Goal: Task Accomplishment & Management: Use online tool/utility

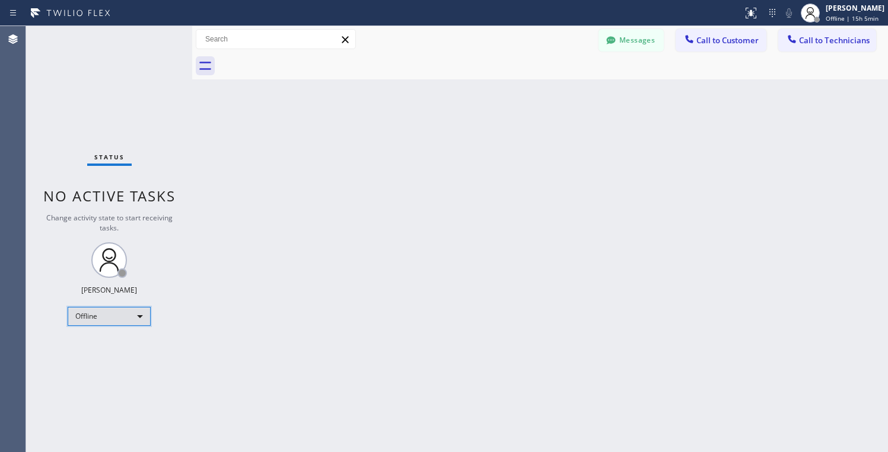
click at [111, 322] on div "Offline" at bounding box center [109, 316] width 83 height 19
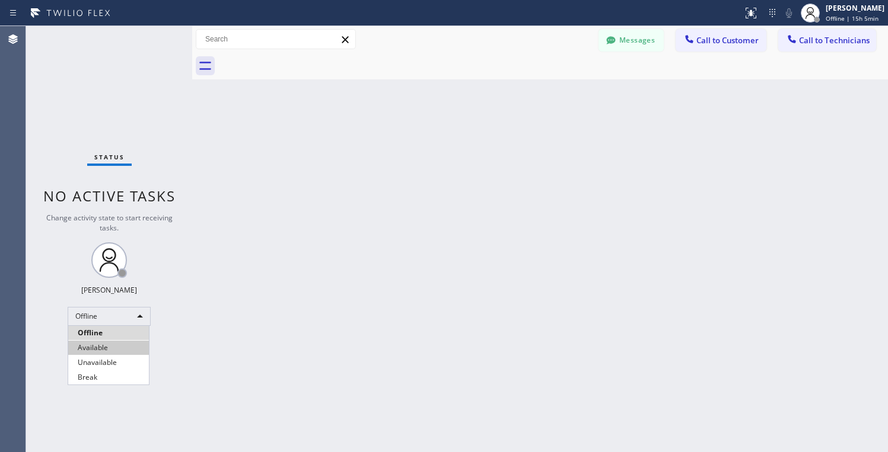
click at [100, 346] on li "Available" at bounding box center [108, 348] width 81 height 14
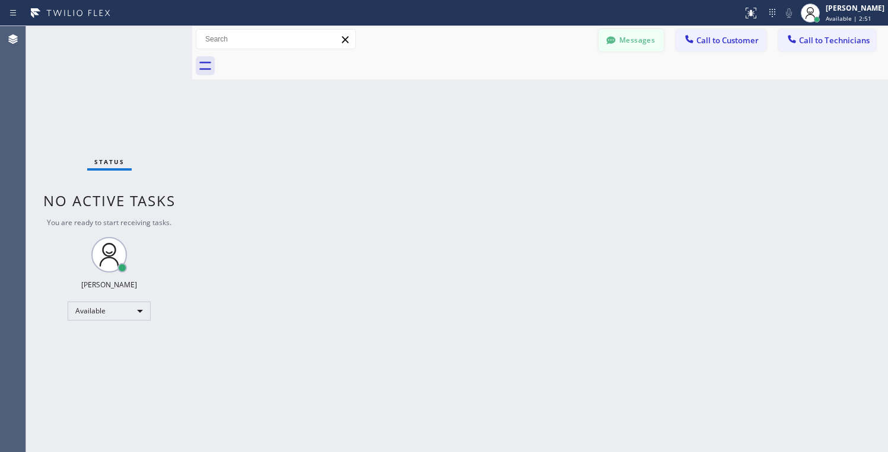
click at [636, 40] on button "Messages" at bounding box center [630, 40] width 65 height 23
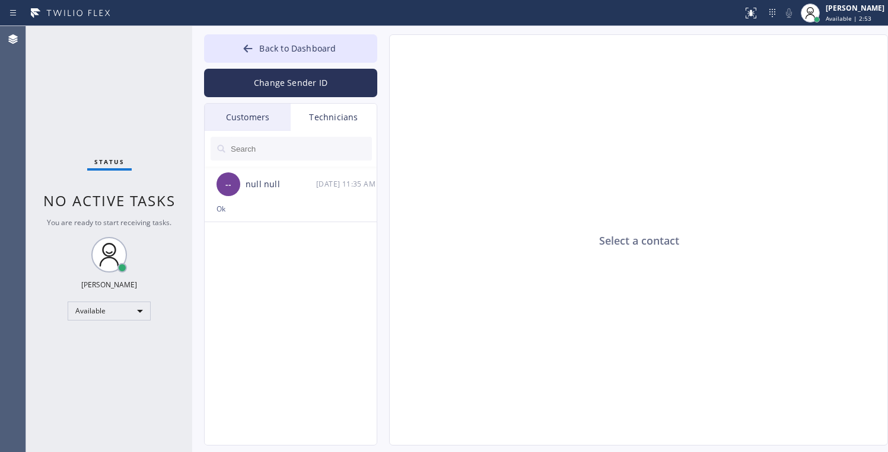
click at [263, 122] on div "Customers" at bounding box center [248, 117] width 86 height 27
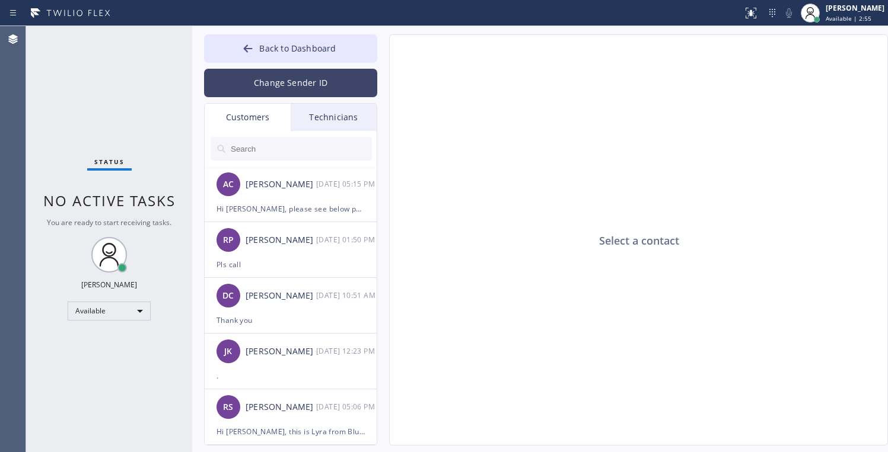
click at [269, 75] on button "Change Sender ID" at bounding box center [290, 83] width 173 height 28
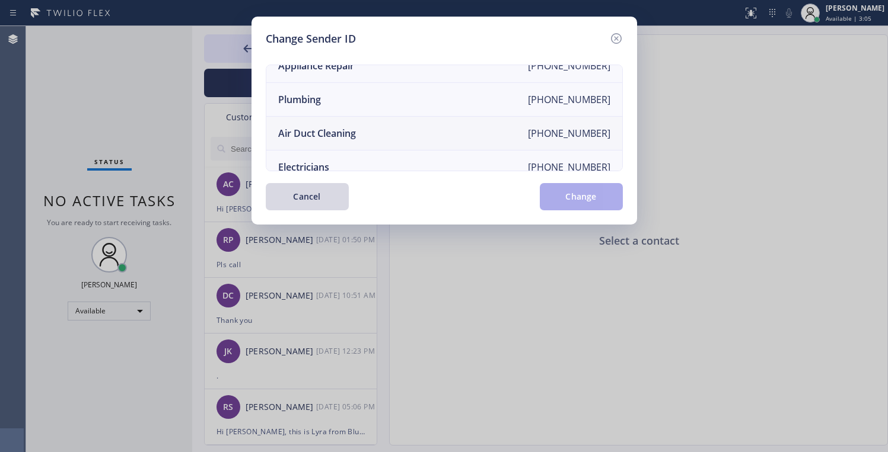
scroll to position [141, 0]
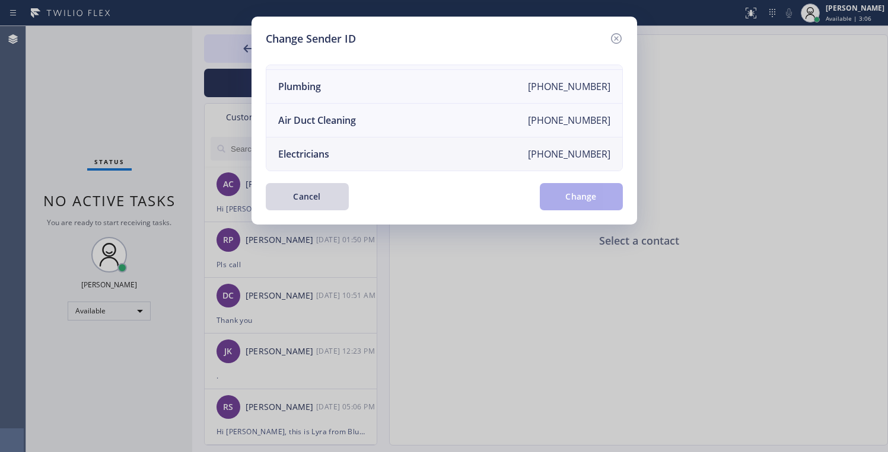
click at [435, 150] on li "Electricians +18005688664" at bounding box center [444, 154] width 356 height 33
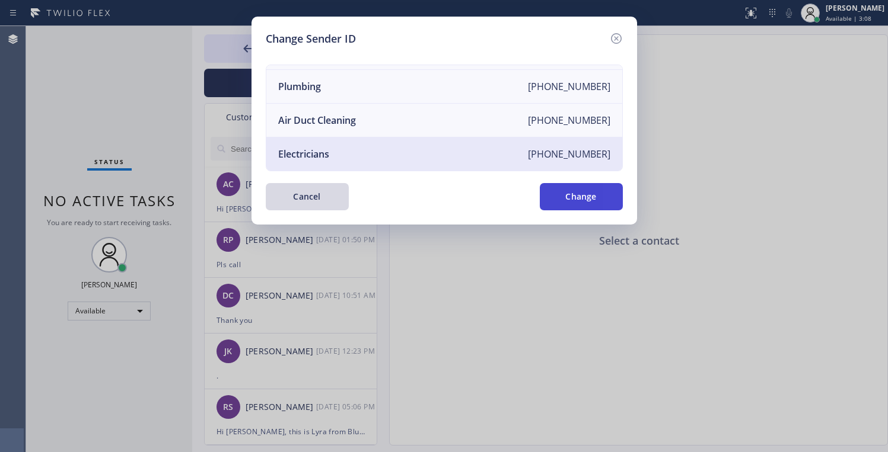
click at [577, 204] on button "Change" at bounding box center [581, 196] width 83 height 27
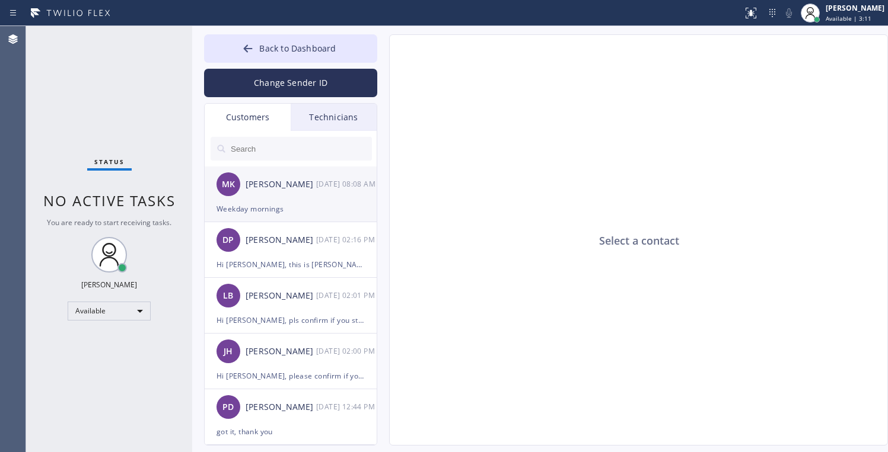
click at [270, 200] on div "MK Michael Kelly 09/09 08:08 AM" at bounding box center [291, 185] width 173 height 36
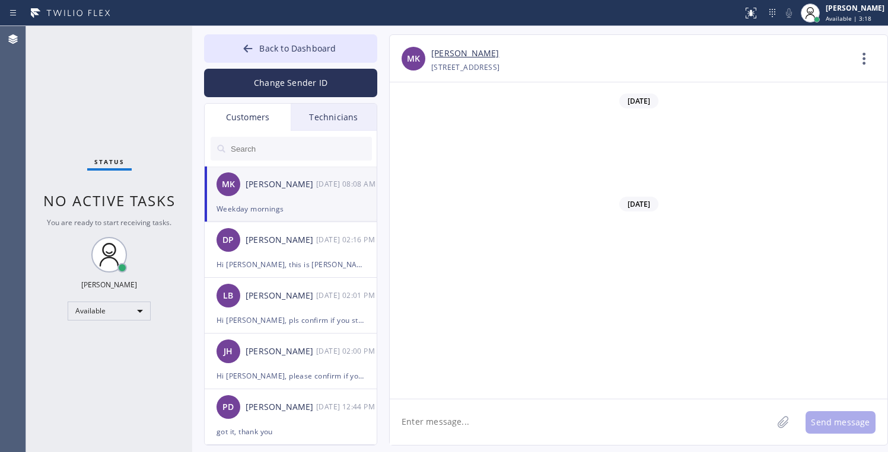
click at [264, 210] on div "Weekday mornings" at bounding box center [290, 209] width 148 height 14
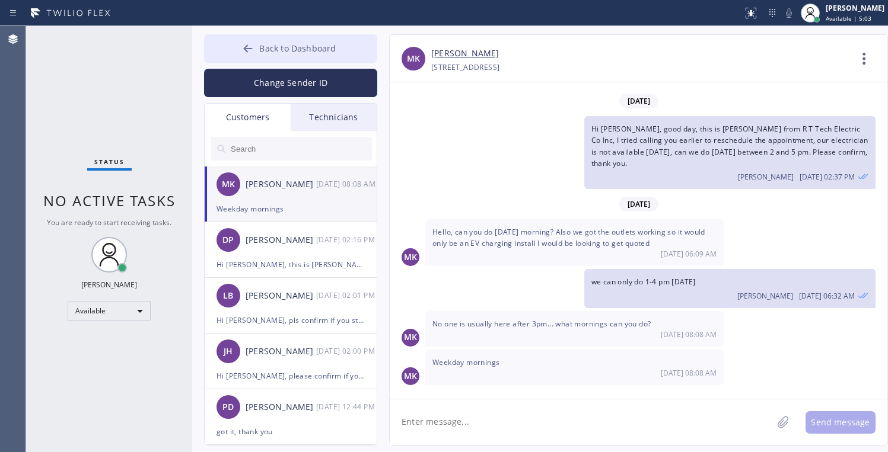
click at [269, 52] on span "Back to Dashboard" at bounding box center [297, 48] width 76 height 11
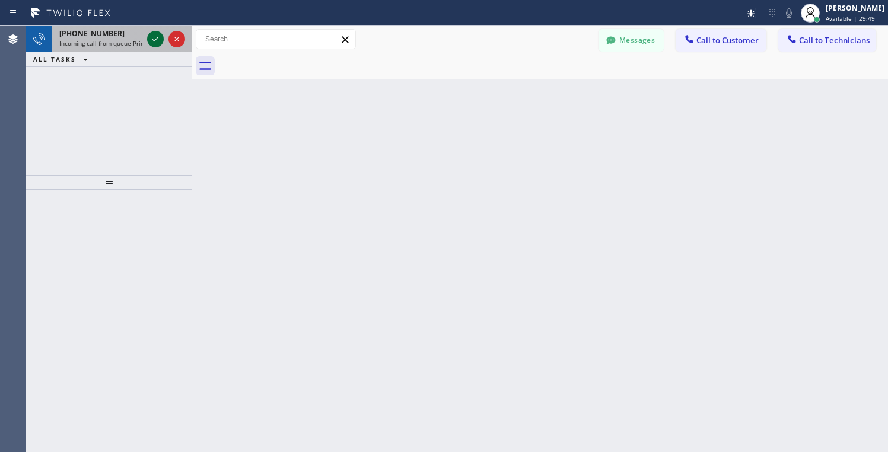
click at [153, 40] on icon at bounding box center [155, 39] width 6 height 5
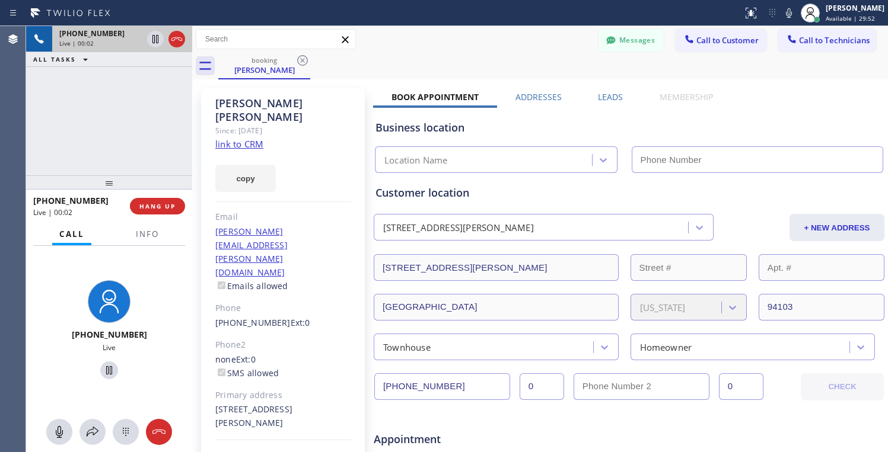
type input "(855) 999-4417"
click at [241, 138] on link "link to CRM" at bounding box center [239, 144] width 48 height 12
click at [106, 370] on icon at bounding box center [109, 370] width 6 height 8
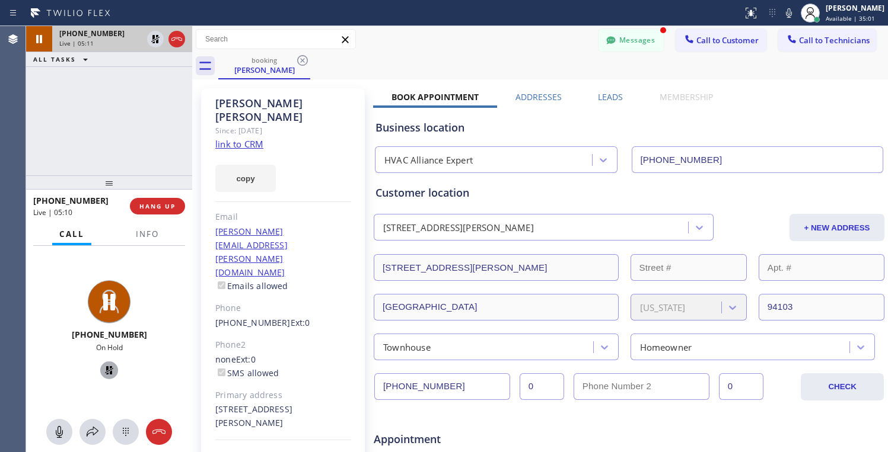
click at [104, 371] on icon at bounding box center [109, 370] width 14 height 14
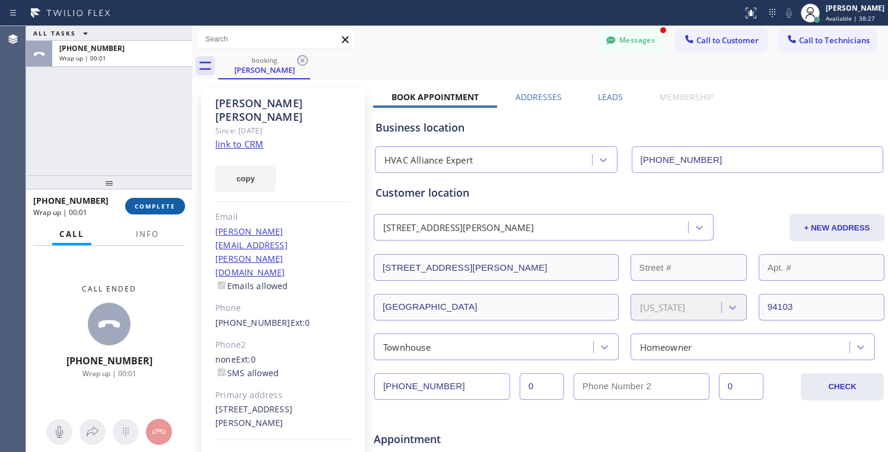
click at [159, 211] on button "COMPLETE" at bounding box center [155, 206] width 60 height 17
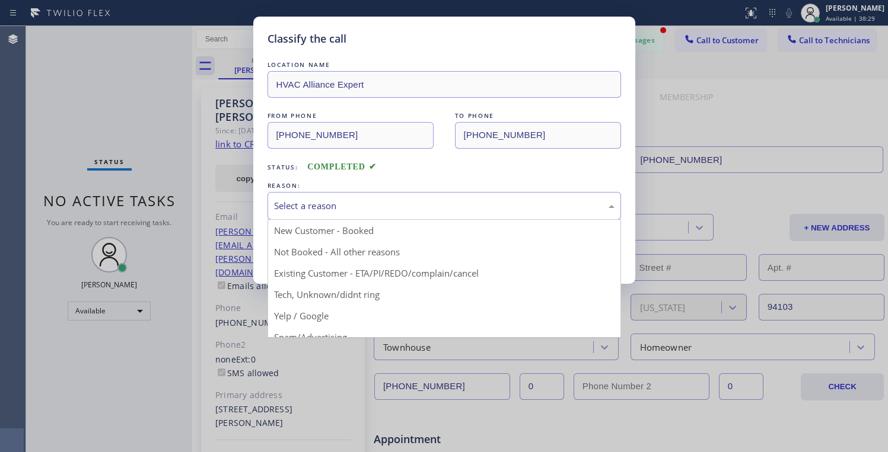
click at [457, 215] on div "Select a reason" at bounding box center [443, 206] width 353 height 28
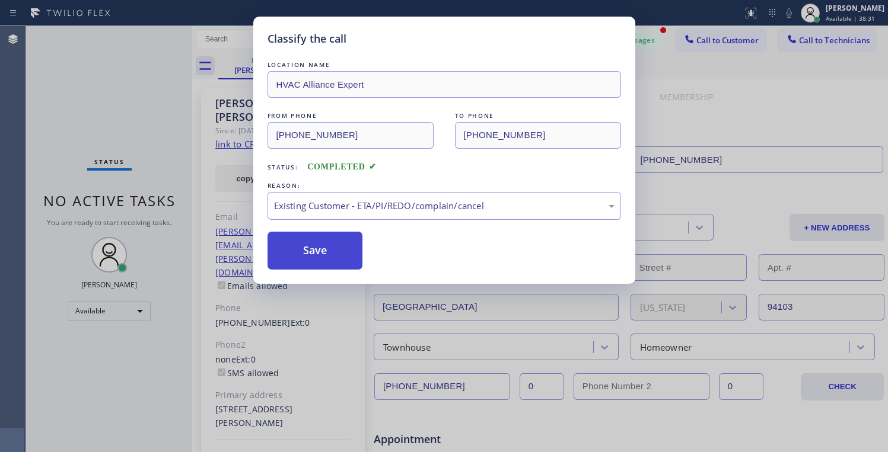
click at [332, 259] on button "Save" at bounding box center [314, 251] width 95 height 38
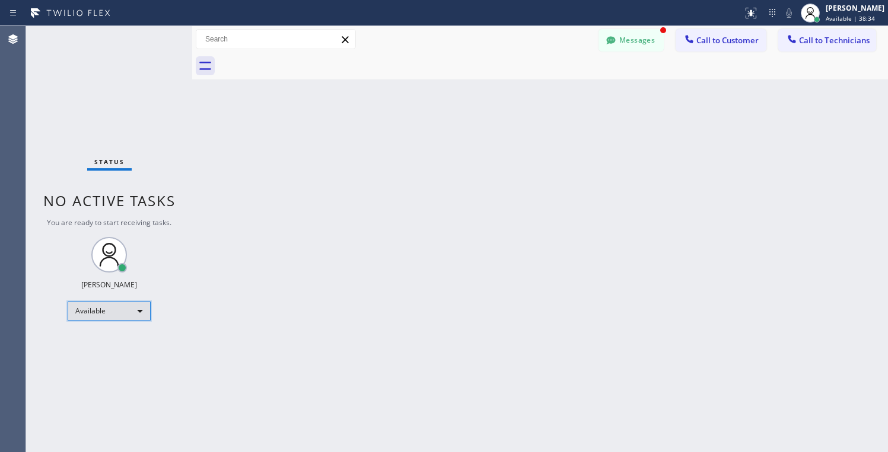
click at [109, 315] on div "Available" at bounding box center [109, 311] width 83 height 19
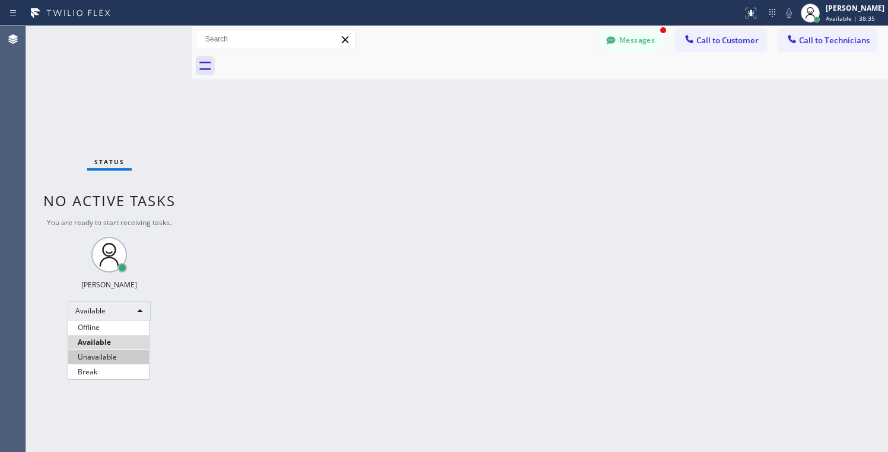
click at [94, 354] on li "Unavailable" at bounding box center [108, 357] width 81 height 14
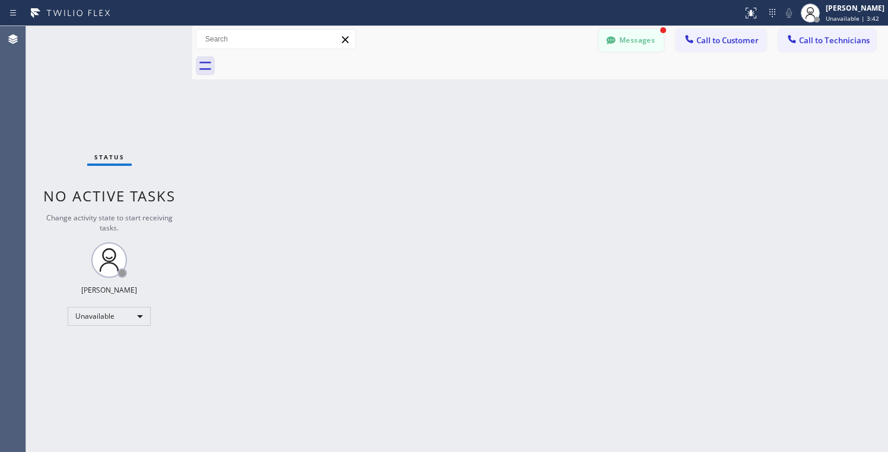
click at [636, 42] on button "Messages" at bounding box center [630, 40] width 65 height 23
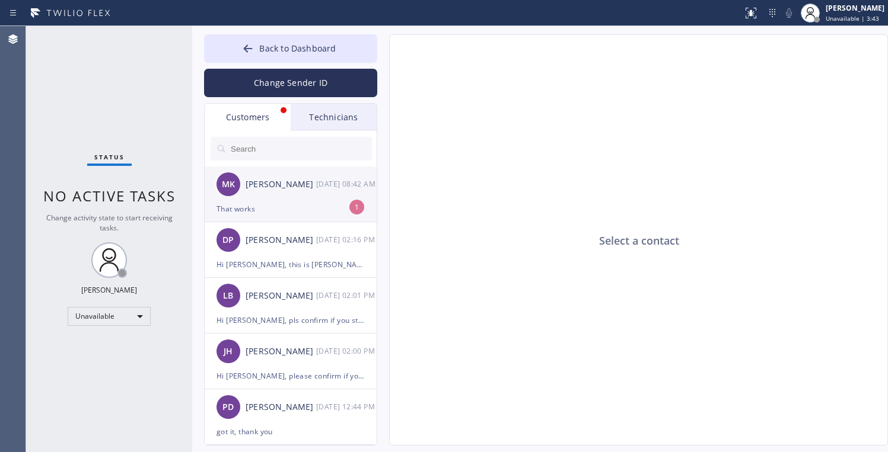
click at [276, 215] on div "That works" at bounding box center [290, 209] width 148 height 14
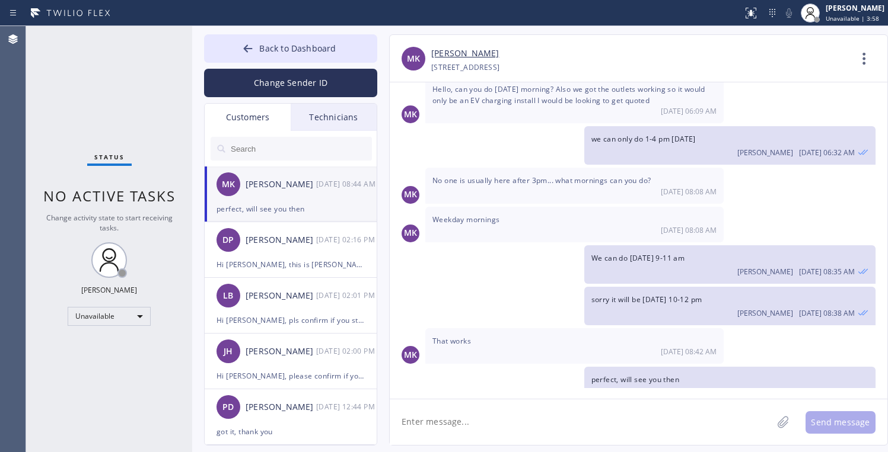
scroll to position [157, 0]
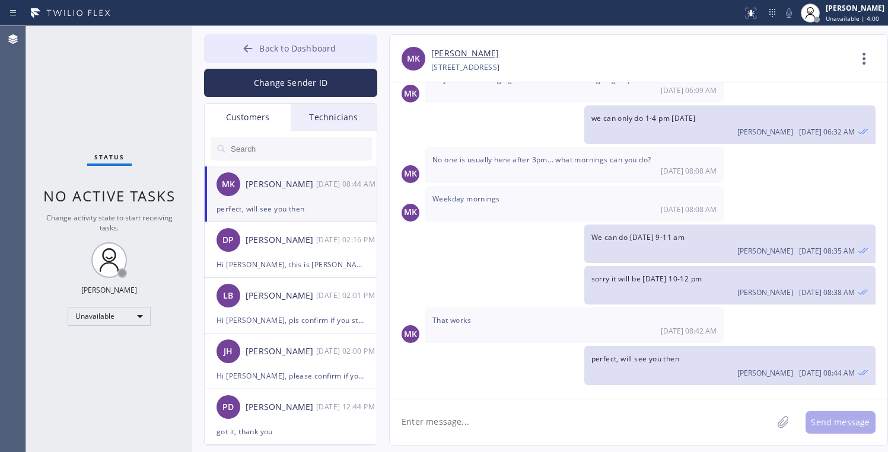
click at [250, 43] on icon at bounding box center [248, 49] width 12 height 12
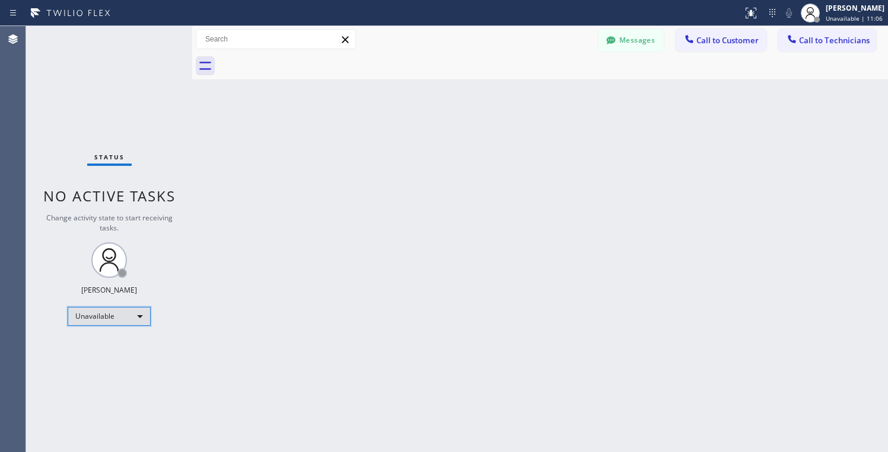
click at [120, 309] on div "Unavailable" at bounding box center [109, 316] width 83 height 19
click at [92, 344] on li "Available" at bounding box center [108, 348] width 81 height 14
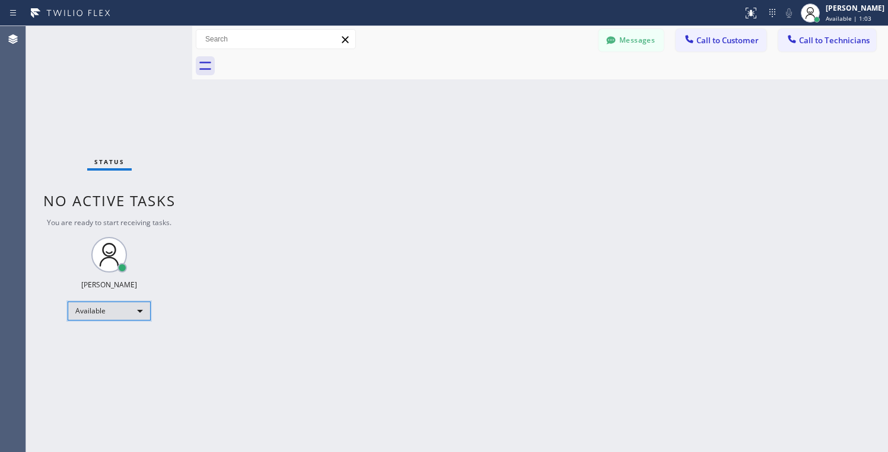
click at [127, 308] on div "Available" at bounding box center [109, 311] width 83 height 19
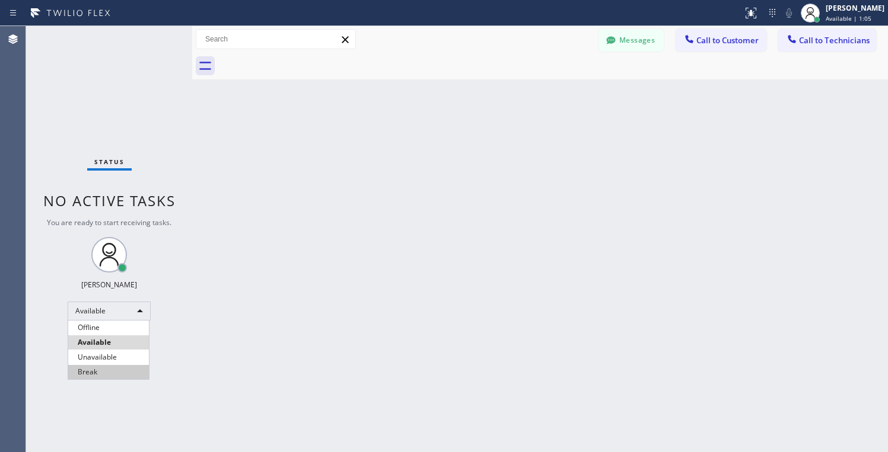
click at [90, 372] on li "Break" at bounding box center [108, 372] width 81 height 14
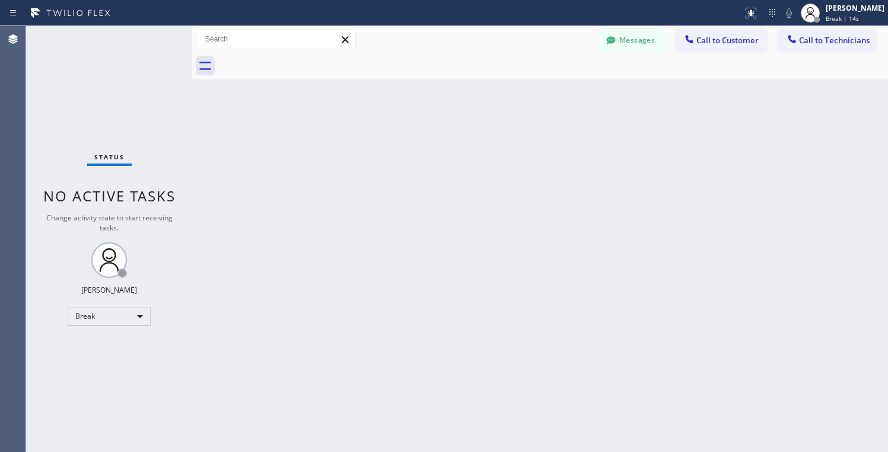
click at [437, 231] on div "Back to Dashboard Change Sender ID Customers Technicians MK Michael Kelly 09/09…" at bounding box center [539, 239] width 695 height 426
click at [590, 344] on div "Back to Dashboard Change Sender ID Customers Technicians MK Michael Kelly 09/09…" at bounding box center [539, 239] width 695 height 426
click at [520, 251] on div "Back to Dashboard Change Sender ID Customers Technicians MK Michael Kelly 09/09…" at bounding box center [539, 239] width 695 height 426
click at [407, 228] on div "Back to Dashboard Change Sender ID Customers Technicians MK Michael Kelly 09/09…" at bounding box center [539, 239] width 695 height 426
click at [614, 299] on div "Back to Dashboard Change Sender ID Customers Technicians MK Michael Kelly 09/09…" at bounding box center [539, 239] width 695 height 426
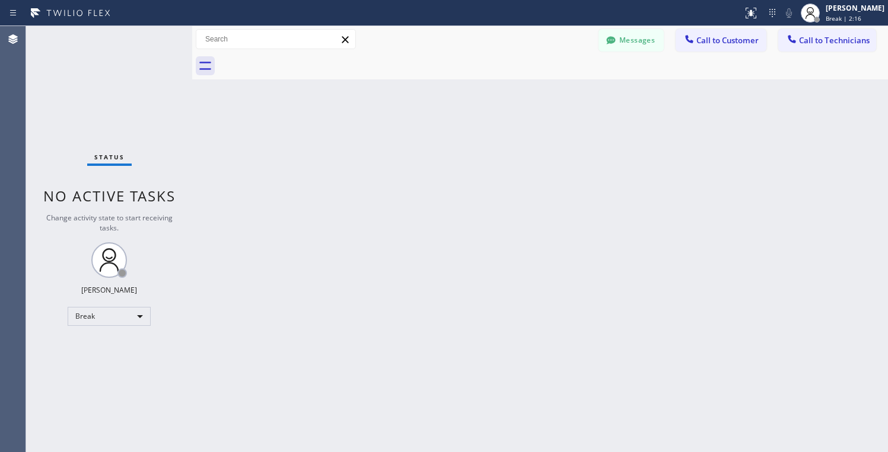
click at [696, 279] on div "Back to Dashboard Change Sender ID Customers Technicians MK Michael Kelly 09/09…" at bounding box center [539, 239] width 695 height 426
click at [671, 270] on div "Back to Dashboard Change Sender ID Customers Technicians MK Michael Kelly 09/09…" at bounding box center [539, 239] width 695 height 426
click at [672, 250] on div "Back to Dashboard Change Sender ID Customers Technicians MK Michael Kelly 09/09…" at bounding box center [539, 239] width 695 height 426
click at [406, 242] on div "Back to Dashboard Change Sender ID Customers Technicians MK Michael Kelly 09/09…" at bounding box center [539, 239] width 695 height 426
click at [539, 290] on div "Back to Dashboard Change Sender ID Customers Technicians MK Michael Kelly 09/09…" at bounding box center [539, 239] width 695 height 426
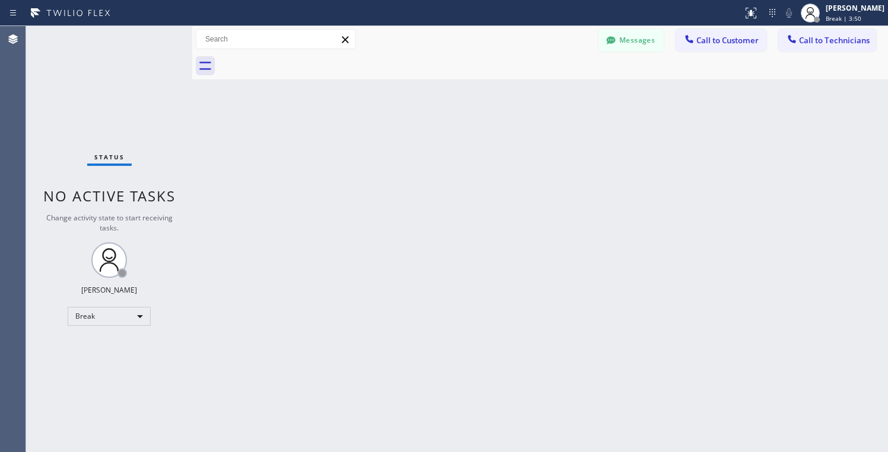
drag, startPoint x: 639, startPoint y: 240, endPoint x: 656, endPoint y: 225, distance: 22.7
click at [640, 240] on div "Back to Dashboard Change Sender ID Customers Technicians MK Michael Kelly 09/09…" at bounding box center [539, 239] width 695 height 426
click at [139, 315] on div "Break" at bounding box center [109, 316] width 83 height 19
drag, startPoint x: 104, startPoint y: 359, endPoint x: 304, endPoint y: 240, distance: 233.0
click at [104, 359] on li "Unavailable" at bounding box center [108, 363] width 81 height 14
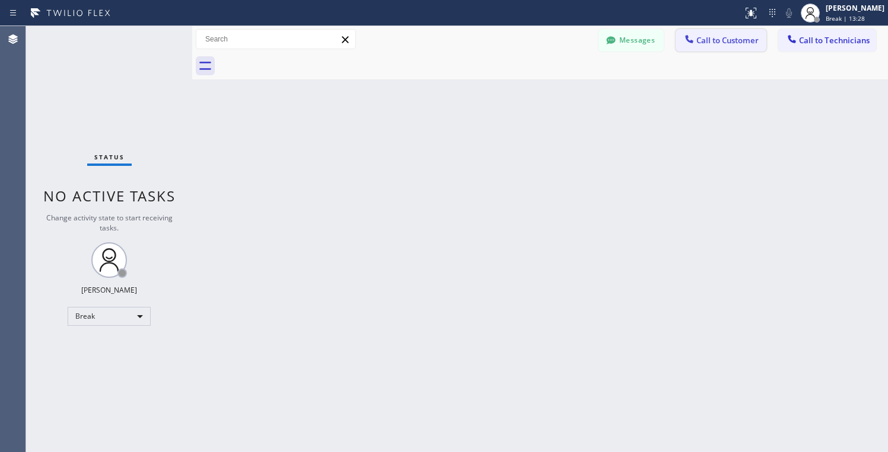
click at [739, 38] on span "Call to Customer" at bounding box center [727, 40] width 62 height 11
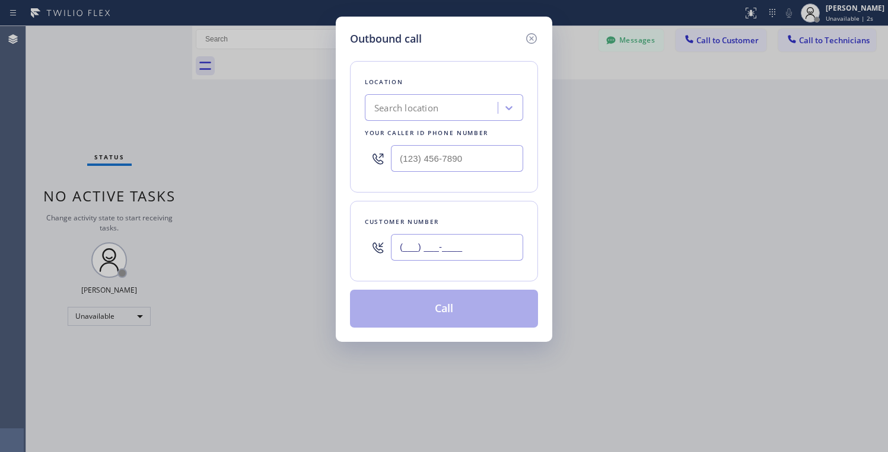
click at [458, 252] on input "(___) ___-____" at bounding box center [457, 247] width 132 height 27
paste input "415) 425-1353"
type input "(415) 425-1353"
click at [449, 107] on div "Search location" at bounding box center [432, 108] width 129 height 21
paste input "San Francisco Expert HVAC Claudette Poage"
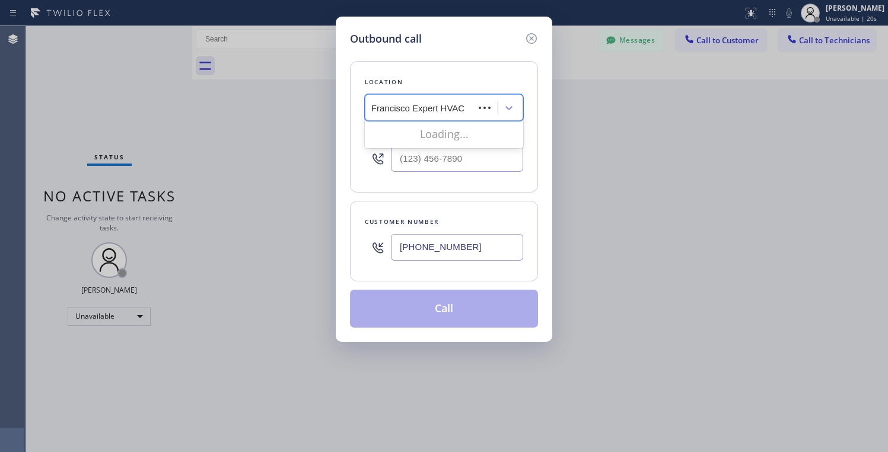
scroll to position [0, 0]
type input "San Francisco Expert HVAC"
drag, startPoint x: 458, startPoint y: 133, endPoint x: 457, endPoint y: 146, distance: 13.1
click at [458, 134] on div "San Francisco Expert HVAC" at bounding box center [444, 132] width 158 height 21
type input "(415) 371-9413"
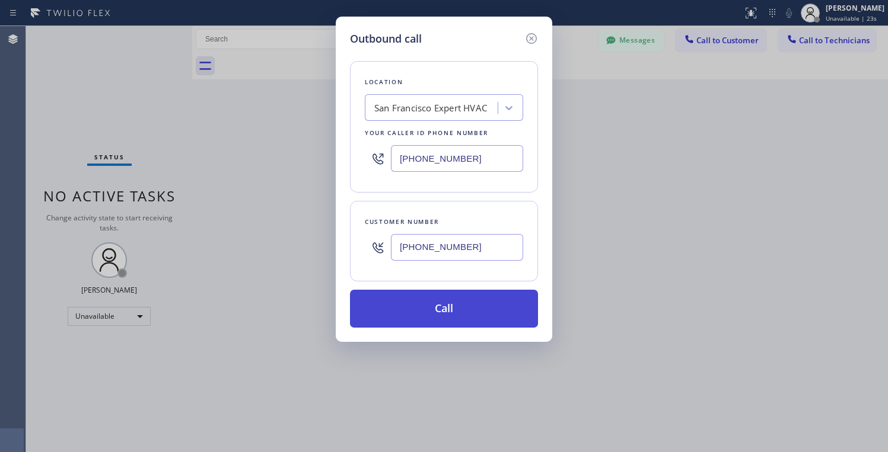
click at [443, 314] on button "Call" at bounding box center [444, 309] width 188 height 38
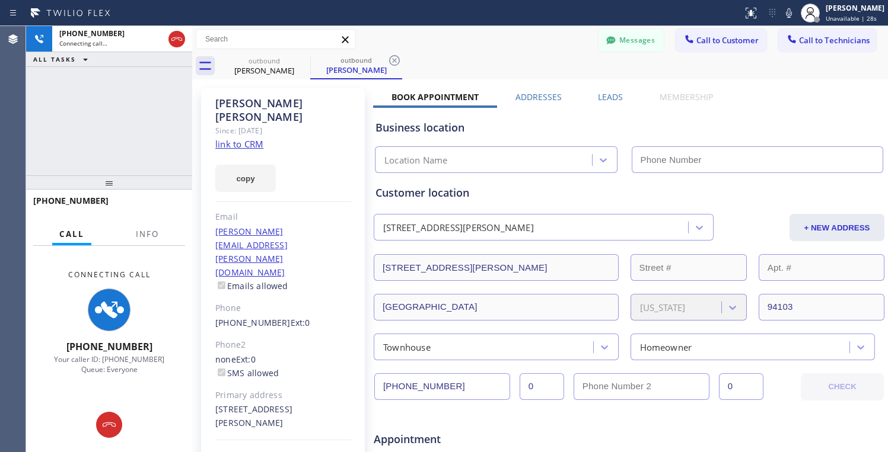
type input "(415) 371-9413"
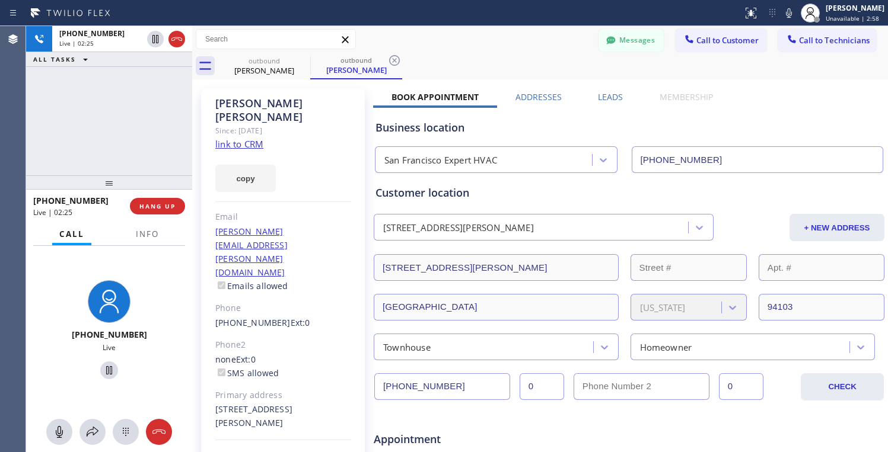
click at [410, 12] on div at bounding box center [371, 13] width 733 height 19
click at [162, 428] on icon at bounding box center [159, 432] width 14 height 14
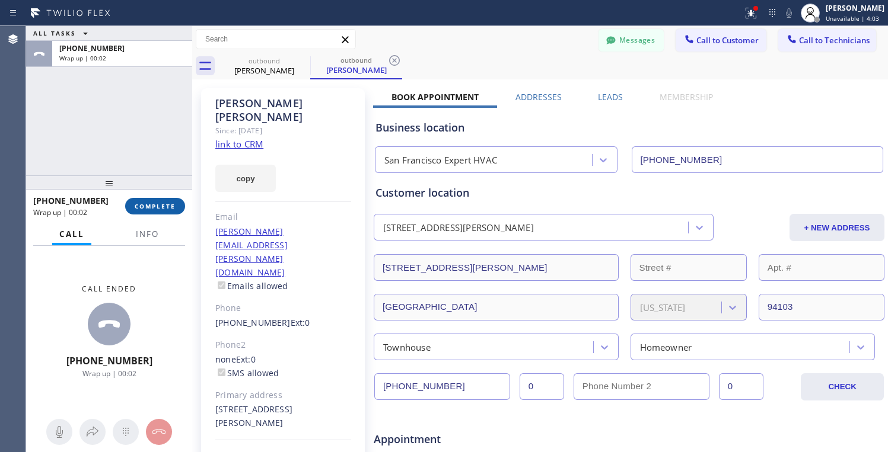
click at [161, 211] on button "COMPLETE" at bounding box center [155, 206] width 60 height 17
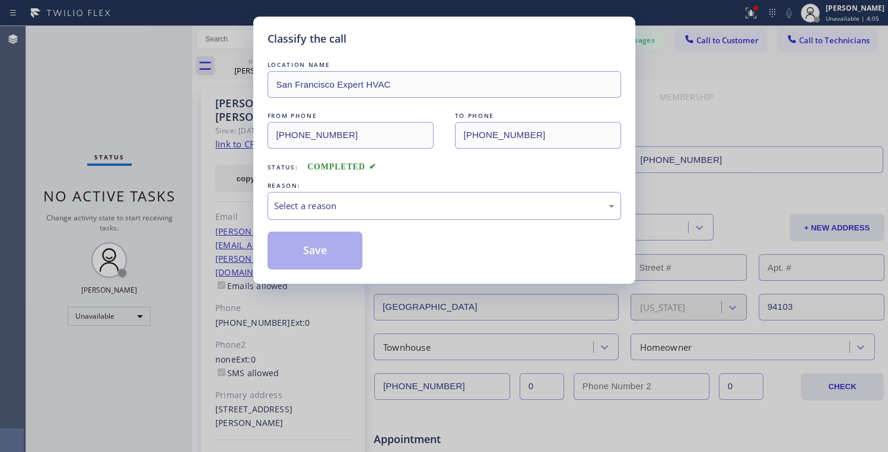
click at [472, 201] on div "Select a reason" at bounding box center [444, 206] width 340 height 14
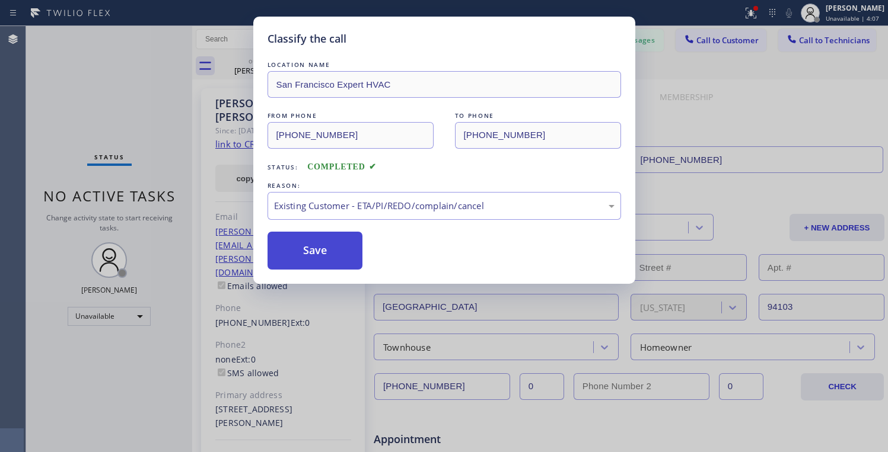
click at [301, 252] on button "Save" at bounding box center [314, 251] width 95 height 38
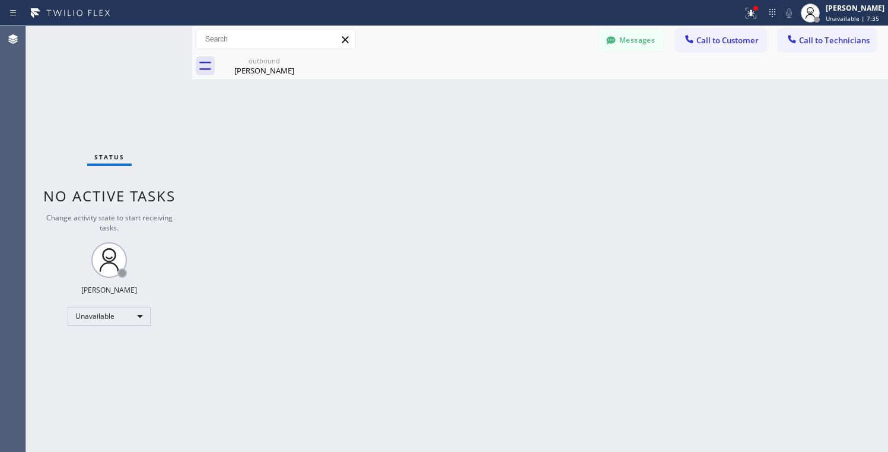
click at [116, 327] on div "Status No active tasks Change activity state to start receiving tasks. Lyra Lau…" at bounding box center [109, 239] width 166 height 426
click at [93, 323] on div "Unavailable" at bounding box center [109, 316] width 83 height 19
click at [87, 342] on li "Available" at bounding box center [108, 348] width 81 height 14
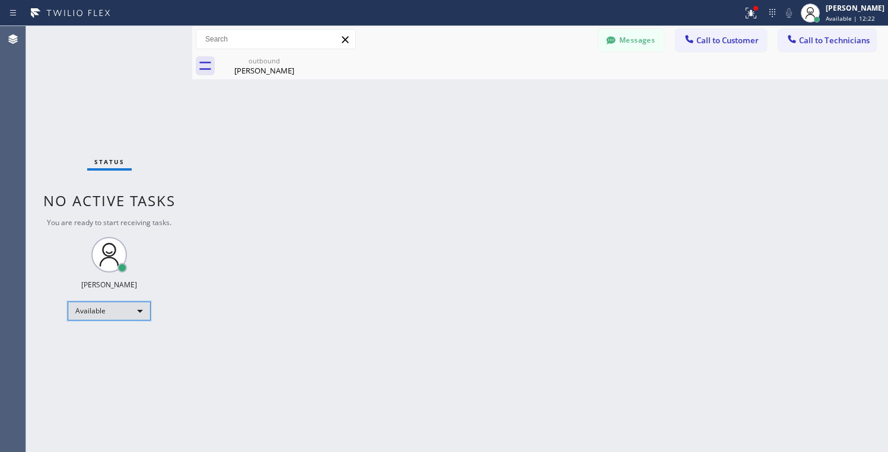
click at [111, 316] on div "Available" at bounding box center [109, 311] width 83 height 19
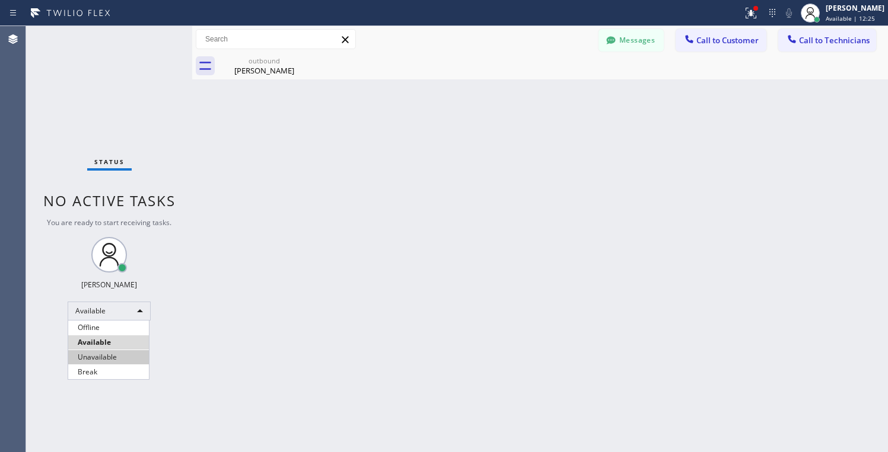
click at [107, 357] on li "Unavailable" at bounding box center [108, 357] width 81 height 14
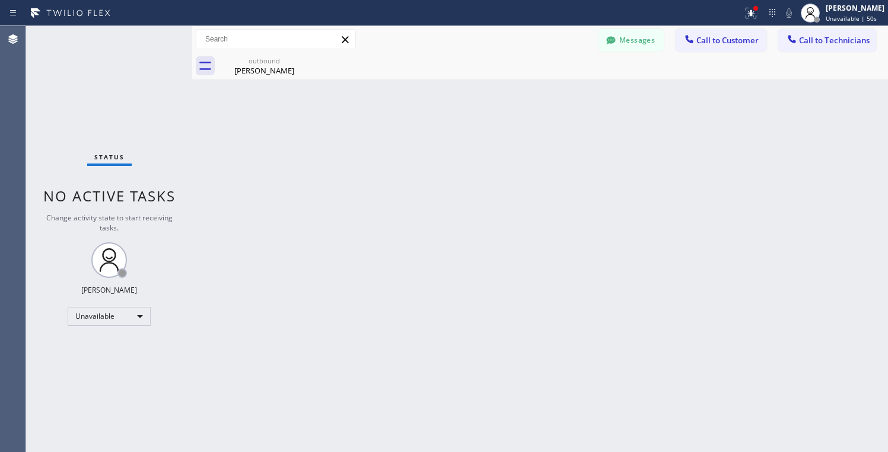
click at [560, 161] on div "Back to Dashboard Change Sender ID Customers Technicians MK Michael Kelly 09/09…" at bounding box center [539, 239] width 695 height 426
click at [477, 212] on div "Back to Dashboard Change Sender ID Customers Technicians MK Michael Kelly 09/09…" at bounding box center [539, 239] width 695 height 426
click at [83, 320] on div "Unavailable" at bounding box center [109, 316] width 83 height 19
drag, startPoint x: 104, startPoint y: 349, endPoint x: 43, endPoint y: 337, distance: 61.6
click at [104, 350] on li "Available" at bounding box center [108, 348] width 81 height 14
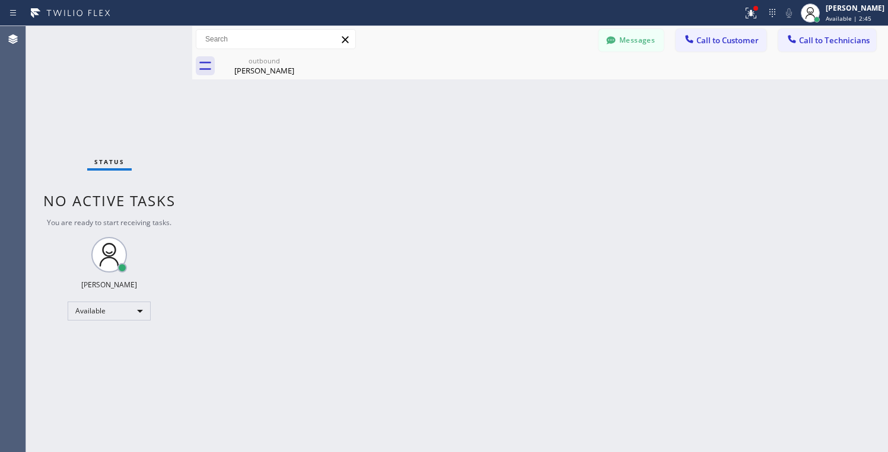
click at [868, 372] on div "Back to Dashboard Change Sender ID Customers Technicians MK Michael Kelly 09/09…" at bounding box center [539, 239] width 695 height 426
click at [746, 194] on div "Back to Dashboard Change Sender ID Customers Technicians MK Michael Kelly 09/09…" at bounding box center [539, 239] width 695 height 426
click at [819, 40] on span "Call to Technicians" at bounding box center [834, 40] width 71 height 11
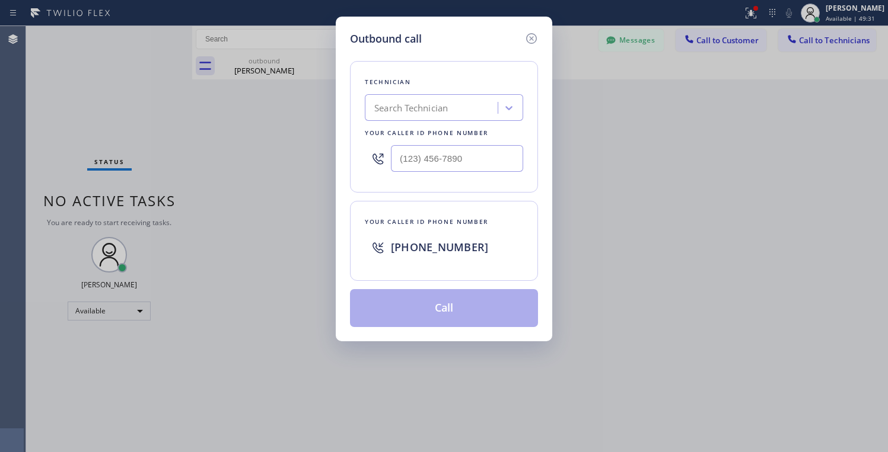
click at [476, 98] on div "Search Technician" at bounding box center [432, 108] width 129 height 21
type input "sinscer"
click at [419, 107] on div "sinscer" at bounding box center [432, 108] width 129 height 21
click at [421, 108] on div "Search Technician" at bounding box center [411, 108] width 74 height 14
type input "incere"
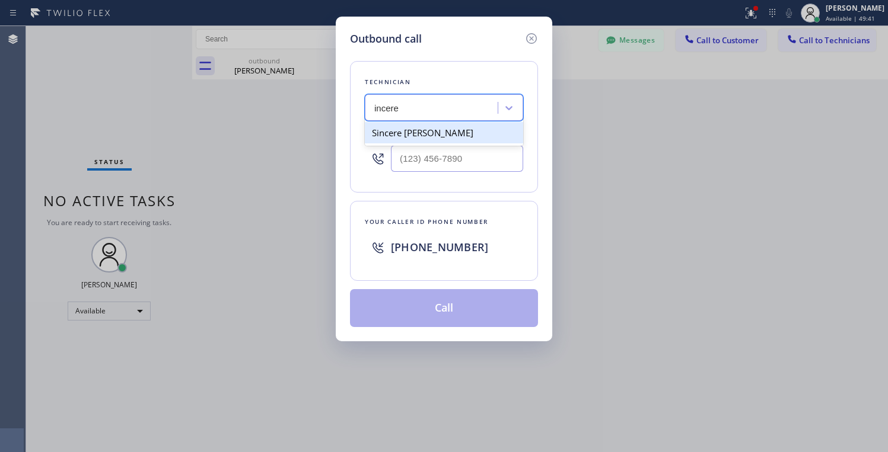
click at [386, 130] on div "Sincere Lynn Johnson" at bounding box center [444, 132] width 158 height 21
type input "(856) 388-7627"
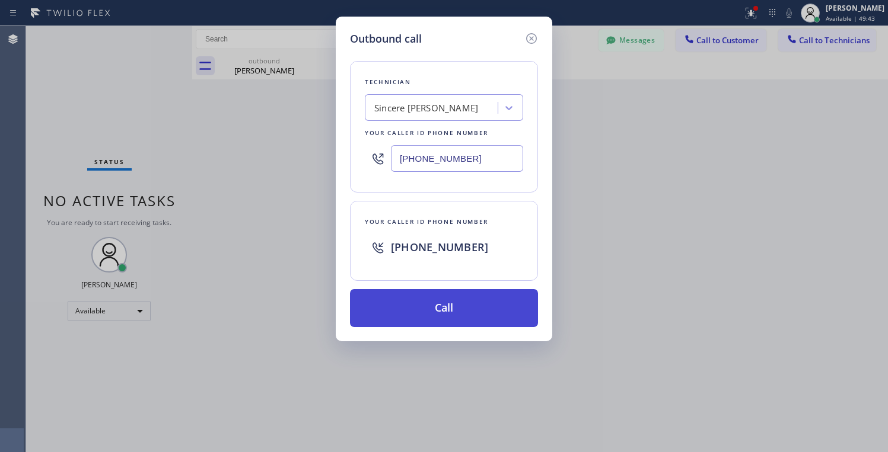
click at [425, 317] on button "Call" at bounding box center [444, 308] width 188 height 38
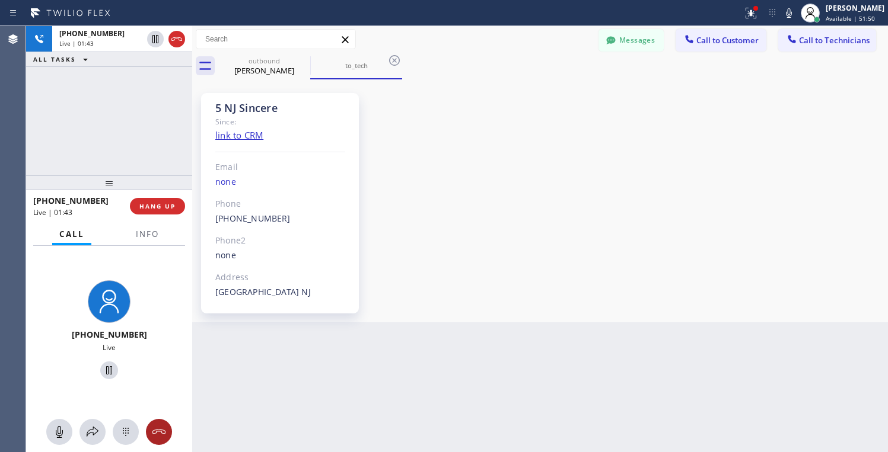
click at [162, 430] on icon at bounding box center [158, 432] width 13 height 5
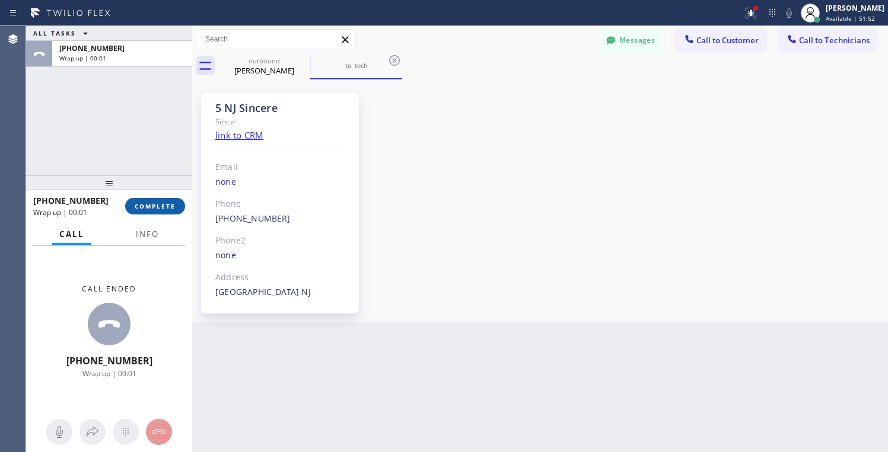
click at [168, 209] on span "COMPLETE" at bounding box center [155, 206] width 41 height 8
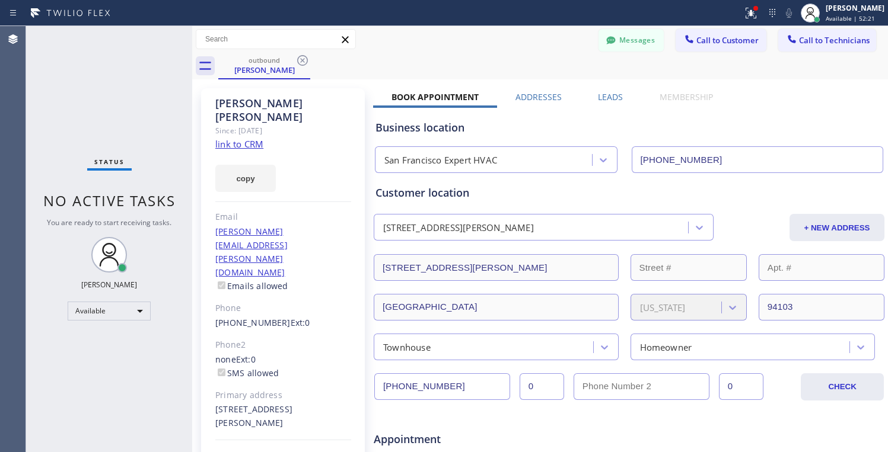
click at [302, 61] on icon at bounding box center [302, 60] width 11 height 11
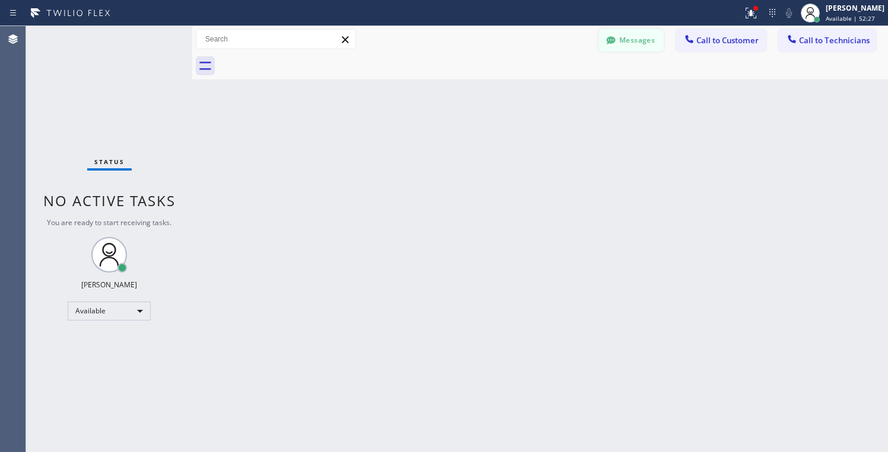
click at [640, 46] on button "Messages" at bounding box center [630, 40] width 65 height 23
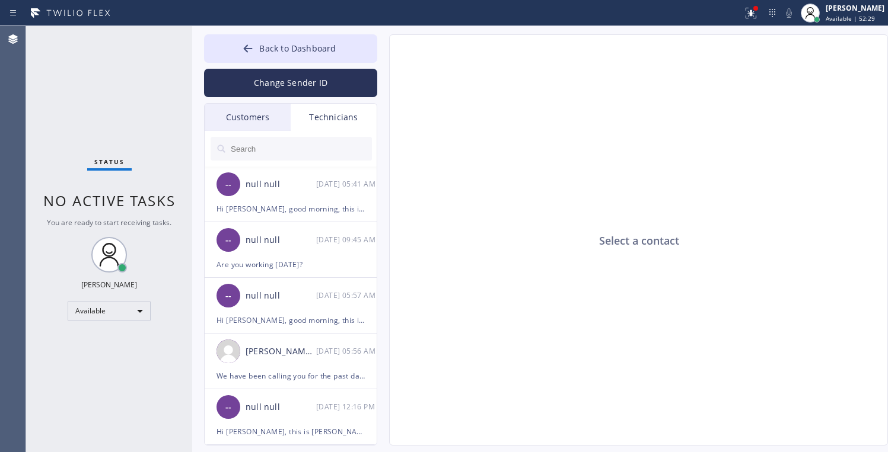
click at [329, 118] on div "Technicians" at bounding box center [334, 117] width 86 height 27
click at [275, 148] on input "text" at bounding box center [300, 149] width 142 height 24
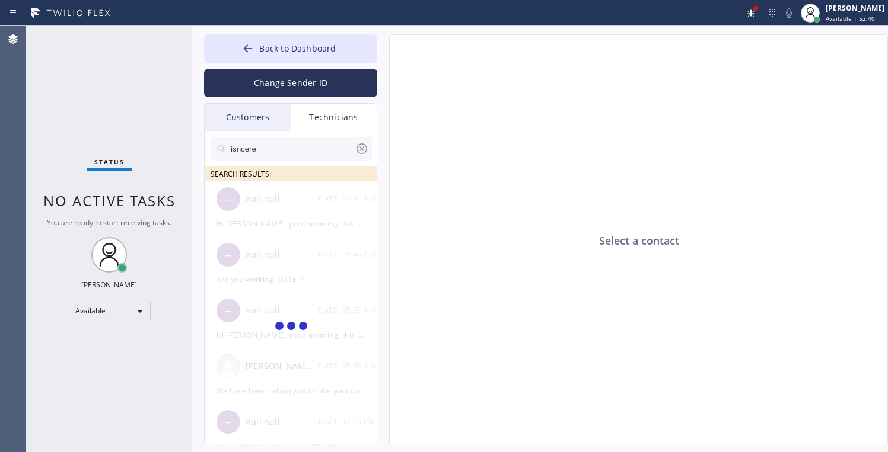
drag, startPoint x: 259, startPoint y: 145, endPoint x: 208, endPoint y: 148, distance: 51.1
click at [210, 148] on div "isncere SEARCH RESULTS:" at bounding box center [291, 156] width 173 height 50
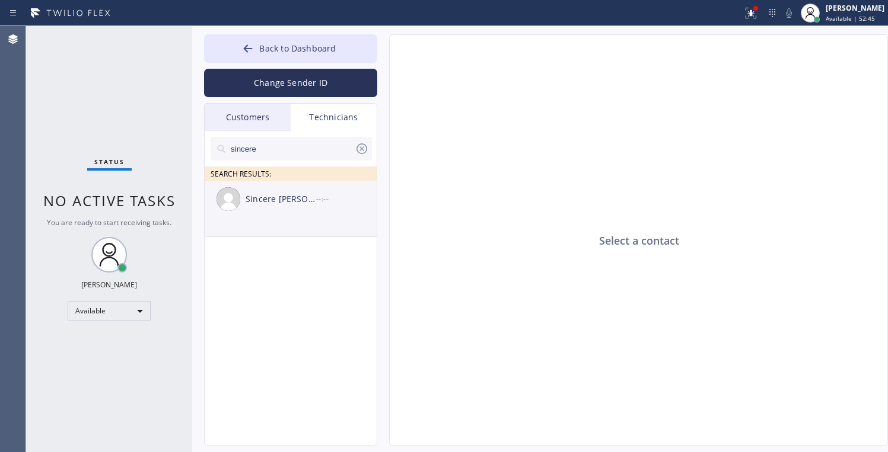
type input "sincere"
click at [282, 211] on div "Sincere Lynn Johnson --:--" at bounding box center [291, 199] width 173 height 36
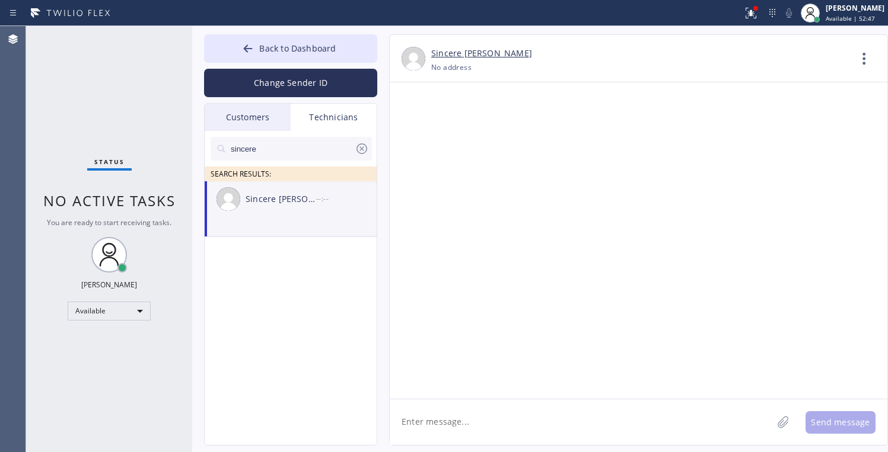
click at [493, 419] on textarea at bounding box center [581, 423] width 382 height 46
type textarea "Hi Sincere, can you take it in the afternoon like 4-7?"
click at [824, 421] on button "Send message" at bounding box center [840, 422] width 70 height 23
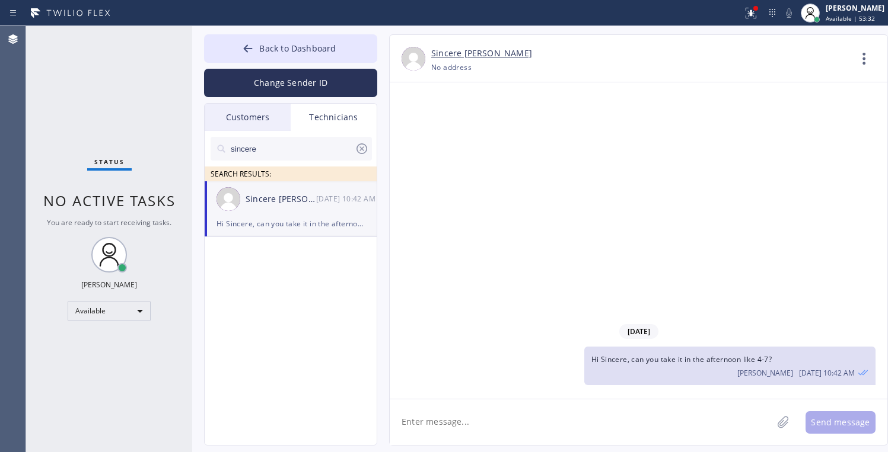
click at [634, 432] on textarea at bounding box center [581, 423] width 382 height 46
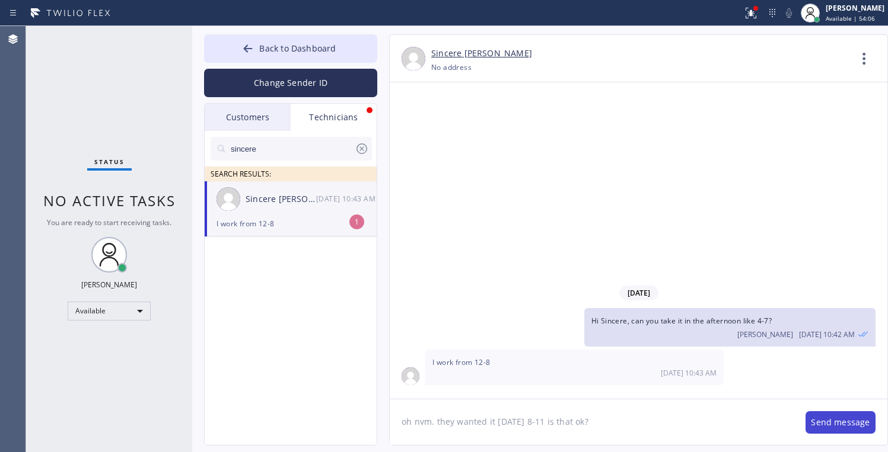
type textarea "oh nvm. they wanted it thursday 8-11 is that ok?"
click at [821, 419] on button "Send message" at bounding box center [840, 422] width 70 height 23
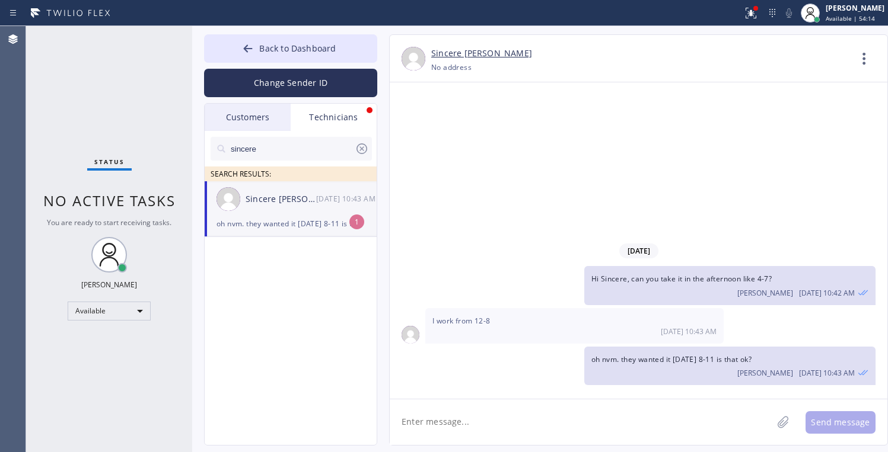
click at [504, 425] on textarea at bounding box center [581, 423] width 382 height 46
click at [544, 422] on textarea at bounding box center [581, 423] width 382 height 46
click at [499, 427] on textarea at bounding box center [581, 423] width 382 height 46
click at [462, 420] on textarea at bounding box center [581, 423] width 382 height 46
click at [538, 421] on textarea at bounding box center [581, 423] width 382 height 46
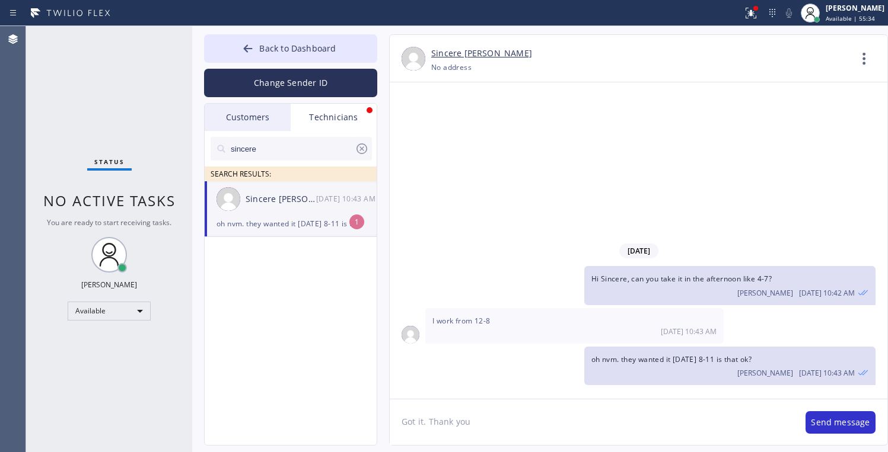
type textarea "Got it. Thank you"
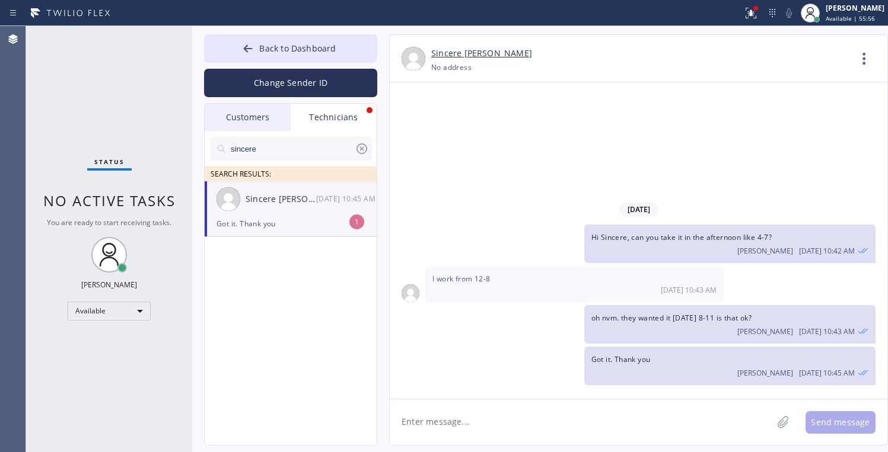
click at [290, 220] on div "Got it. Thank you" at bounding box center [290, 224] width 148 height 14
click at [256, 53] on button "Back to Dashboard" at bounding box center [290, 48] width 173 height 28
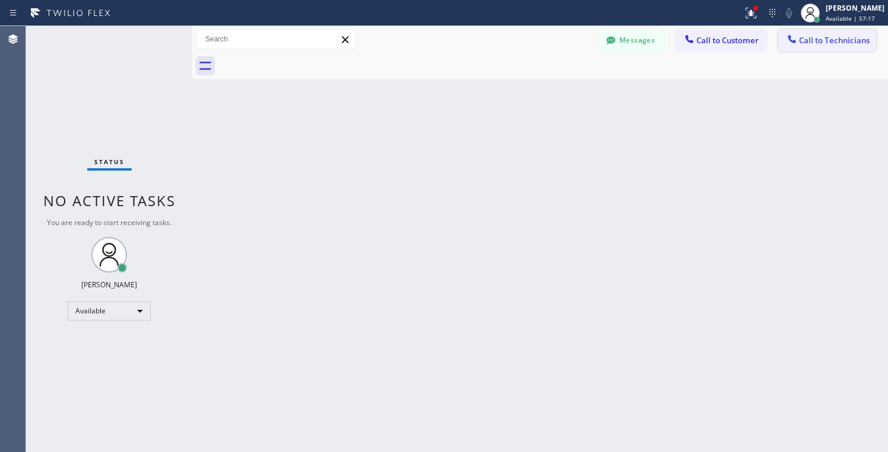
click at [828, 42] on span "Call to Technicians" at bounding box center [834, 40] width 71 height 11
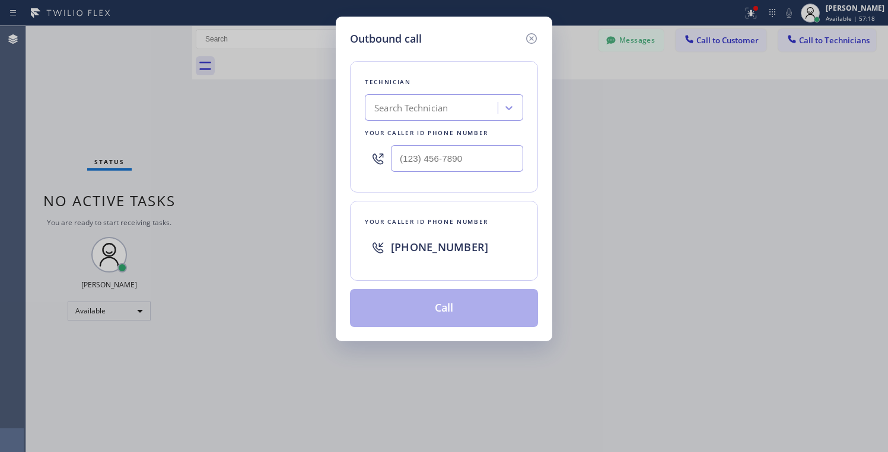
click at [445, 111] on div "Search Technician" at bounding box center [411, 108] width 74 height 14
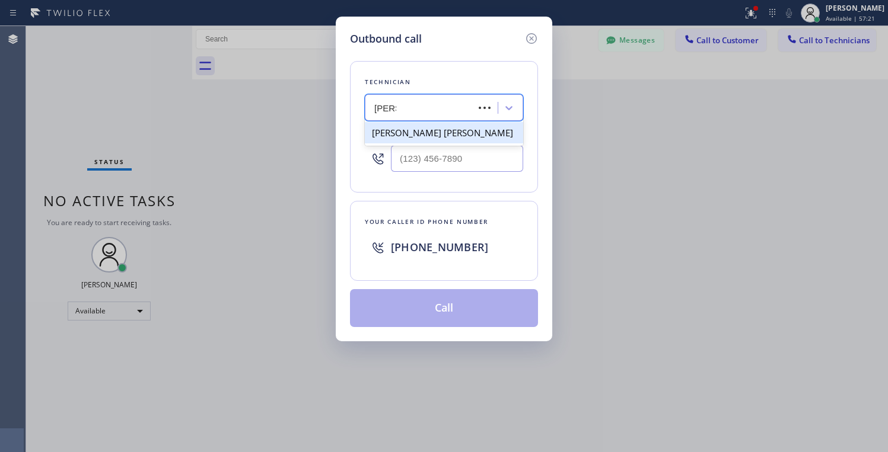
type input "Keanu"
click at [456, 135] on div "Keanu Dhanraj Miller" at bounding box center [444, 132] width 158 height 21
type input "(954) 997-0850"
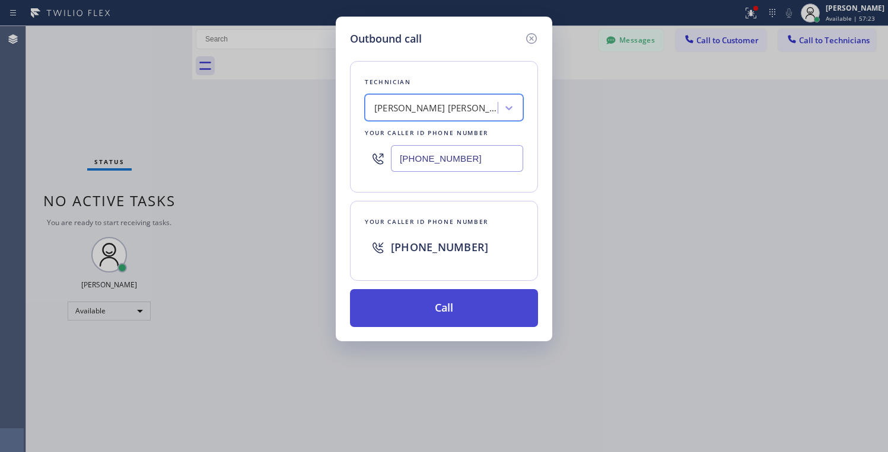
click at [419, 310] on button "Call" at bounding box center [444, 308] width 188 height 38
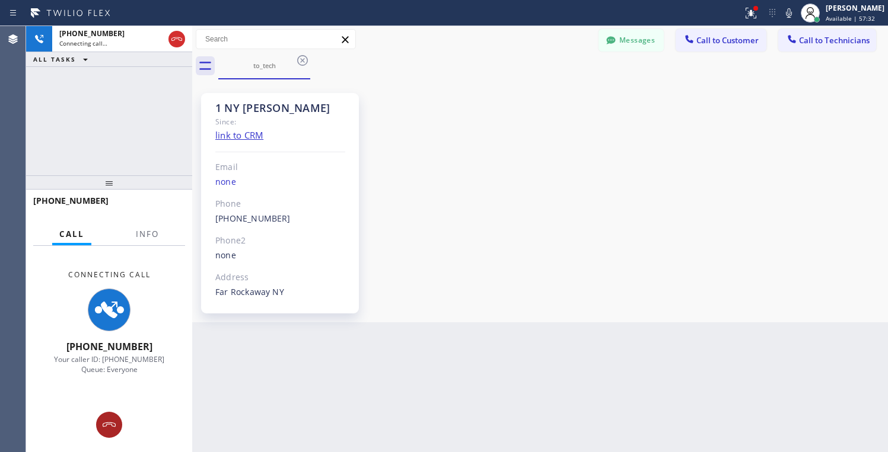
click at [110, 434] on button at bounding box center [109, 425] width 26 height 26
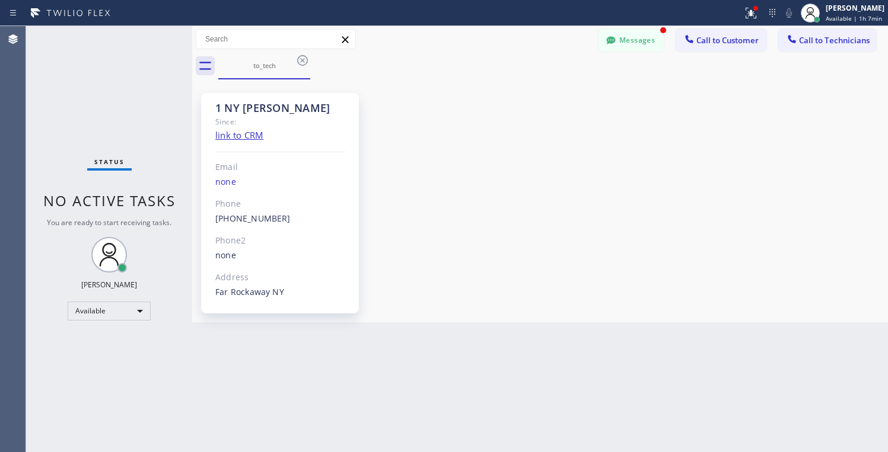
click at [303, 63] on icon at bounding box center [302, 60] width 14 height 14
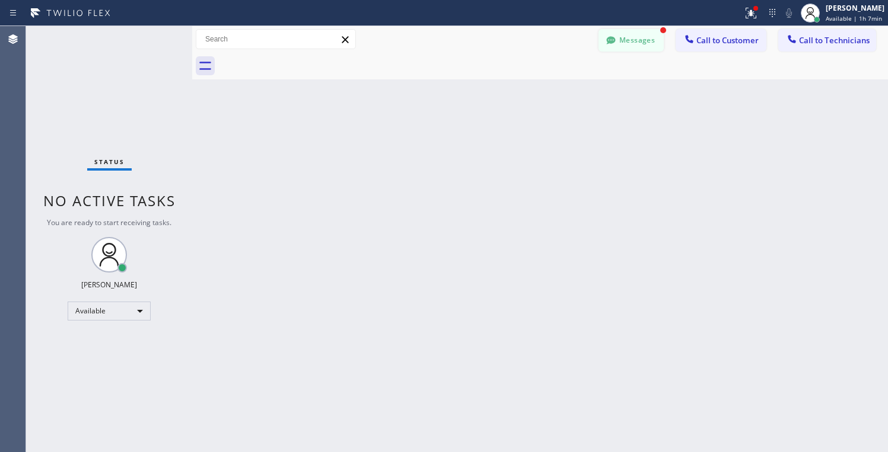
click at [657, 48] on button "Messages" at bounding box center [630, 40] width 65 height 23
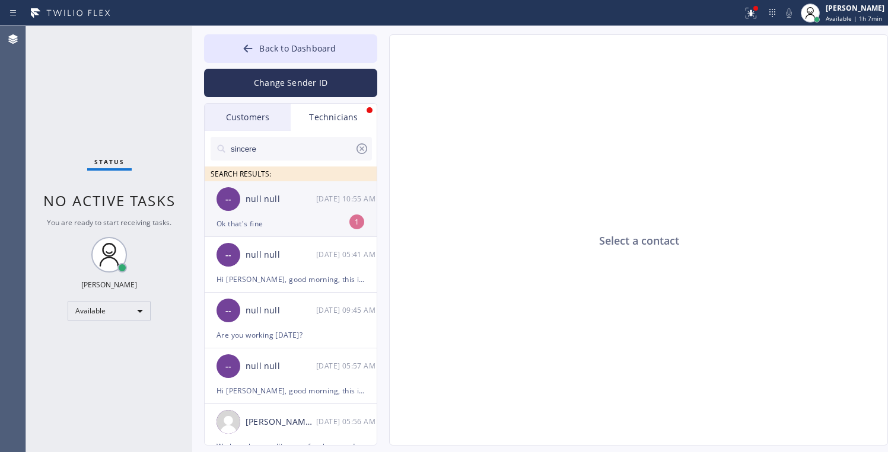
drag, startPoint x: 266, startPoint y: 226, endPoint x: 256, endPoint y: 225, distance: 10.7
click at [265, 226] on div "Ok that's fine" at bounding box center [290, 224] width 148 height 14
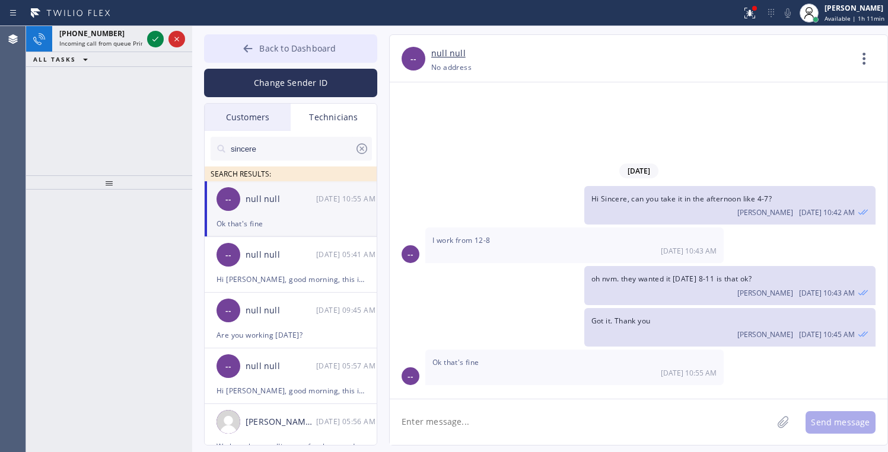
click at [258, 46] on button "Back to Dashboard" at bounding box center [290, 48] width 173 height 28
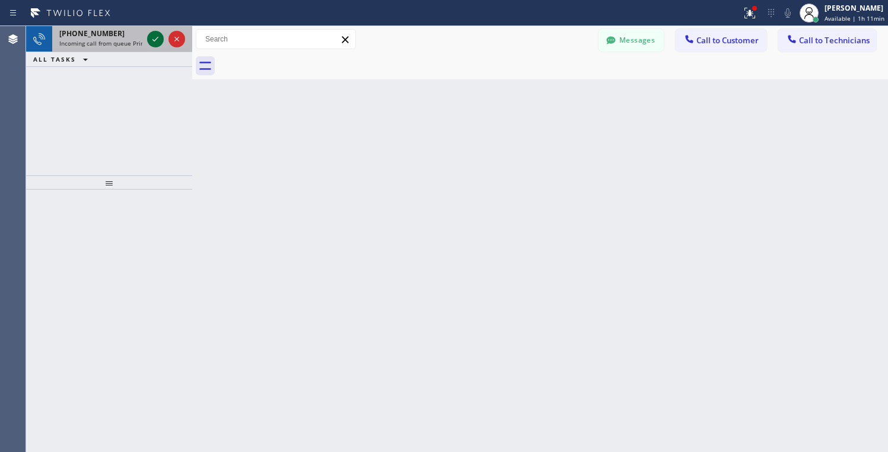
click at [155, 40] on icon at bounding box center [155, 39] width 6 height 5
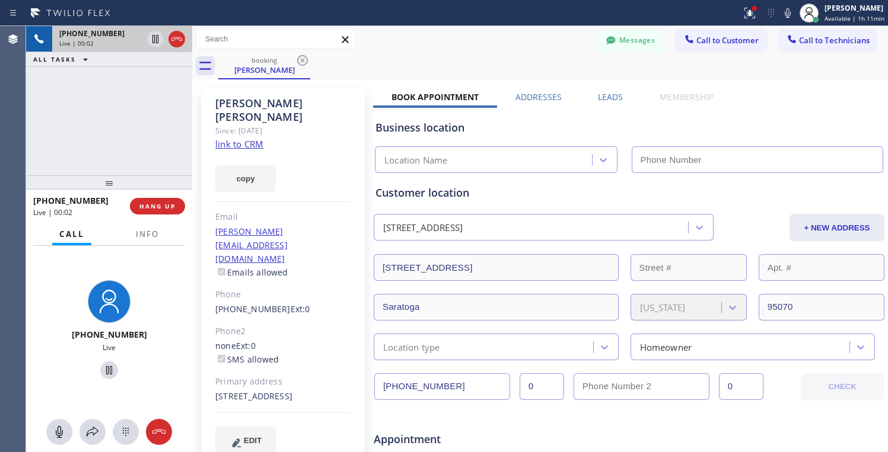
type input "(408) 692-9424"
click at [240, 138] on link "link to CRM" at bounding box center [239, 144] width 48 height 12
click at [105, 374] on icon at bounding box center [109, 370] width 14 height 14
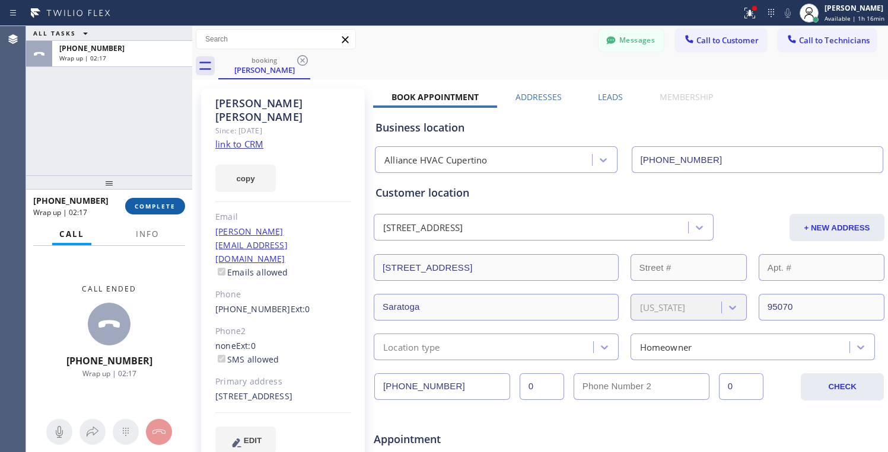
click at [161, 209] on span "COMPLETE" at bounding box center [155, 206] width 41 height 8
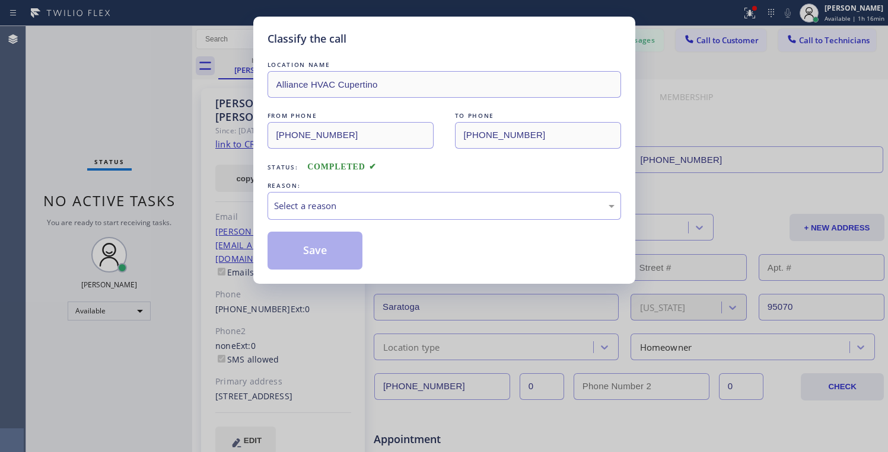
click at [337, 222] on div "LOCATION NAME Alliance HVAC Cupertino FROM PHONE (650) 713-6085 TO PHONE (408) …" at bounding box center [443, 164] width 353 height 211
click at [343, 215] on div "Select a reason" at bounding box center [443, 206] width 353 height 28
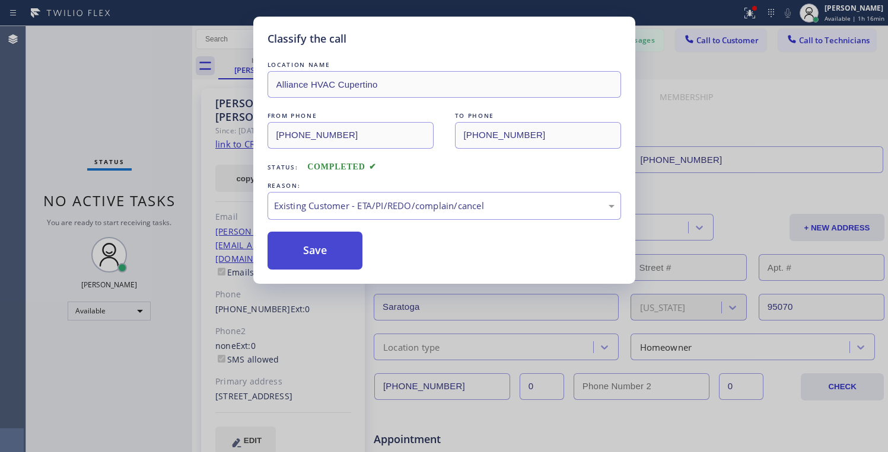
click at [319, 264] on button "Save" at bounding box center [314, 251] width 95 height 38
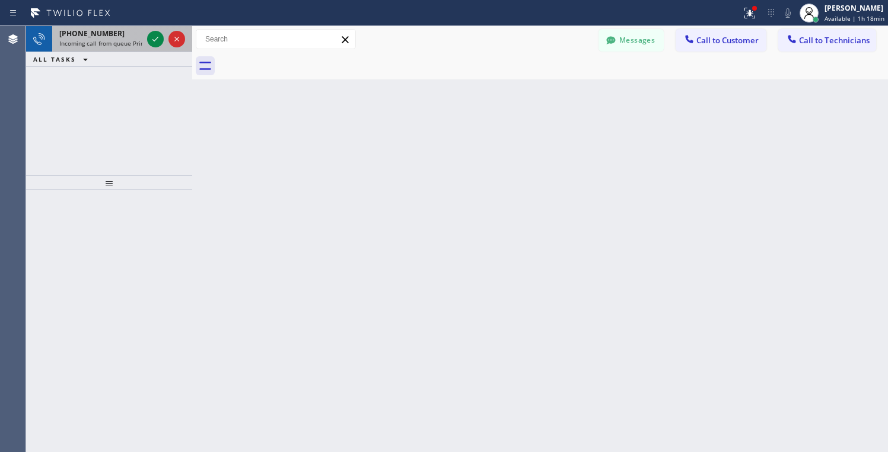
click at [145, 44] on div at bounding box center [166, 39] width 43 height 26
click at [153, 41] on icon at bounding box center [155, 39] width 14 height 14
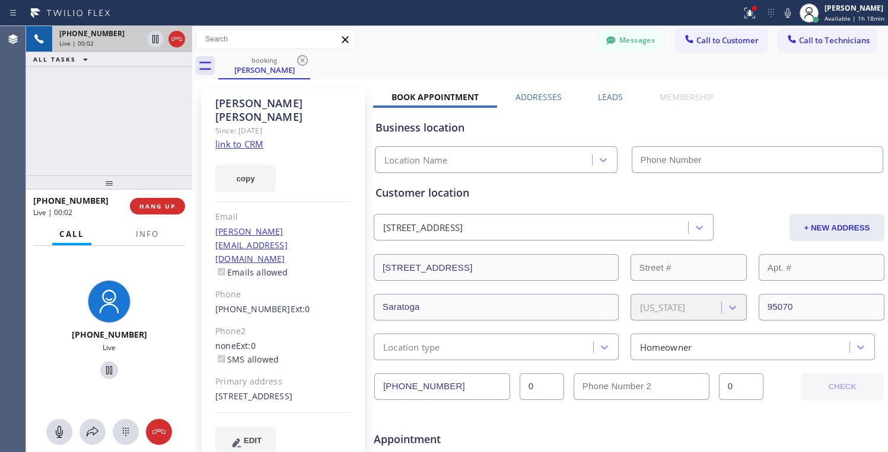
type input "(408) 692-9424"
click at [159, 206] on span "HANG UP" at bounding box center [157, 206] width 36 height 8
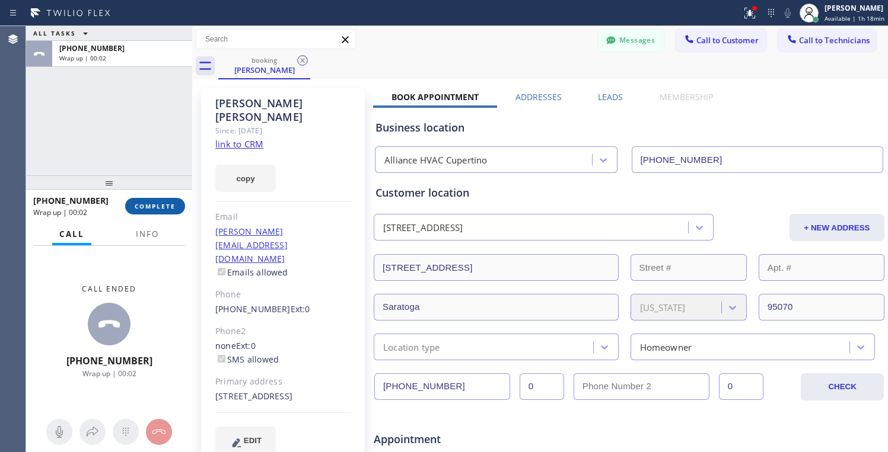
click at [170, 205] on span "COMPLETE" at bounding box center [155, 206] width 41 height 8
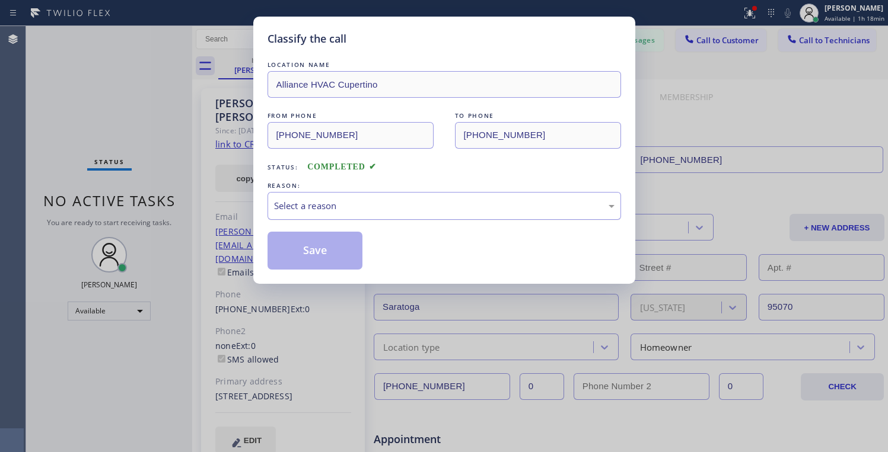
click at [363, 209] on div "Select a reason" at bounding box center [444, 206] width 340 height 14
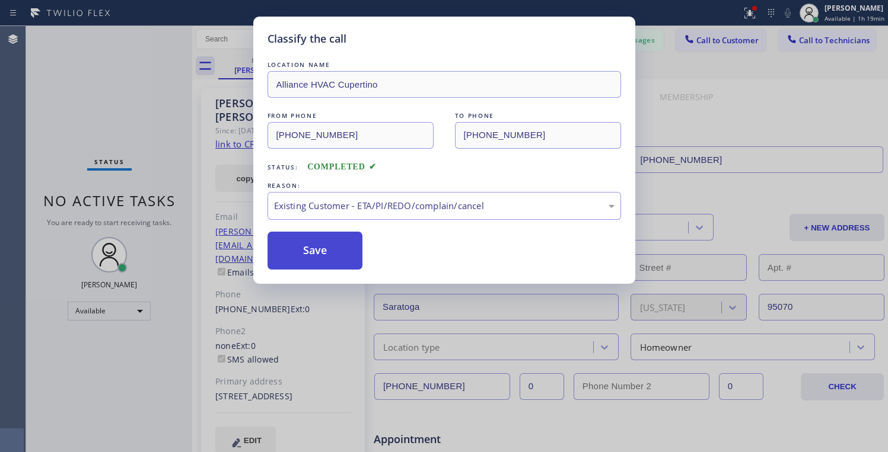
click at [308, 247] on button "Save" at bounding box center [314, 251] width 95 height 38
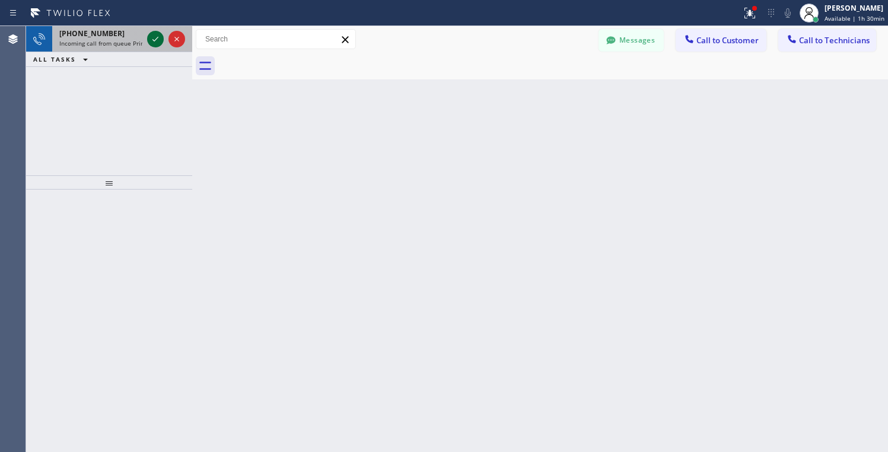
click at [154, 38] on icon at bounding box center [155, 39] width 14 height 14
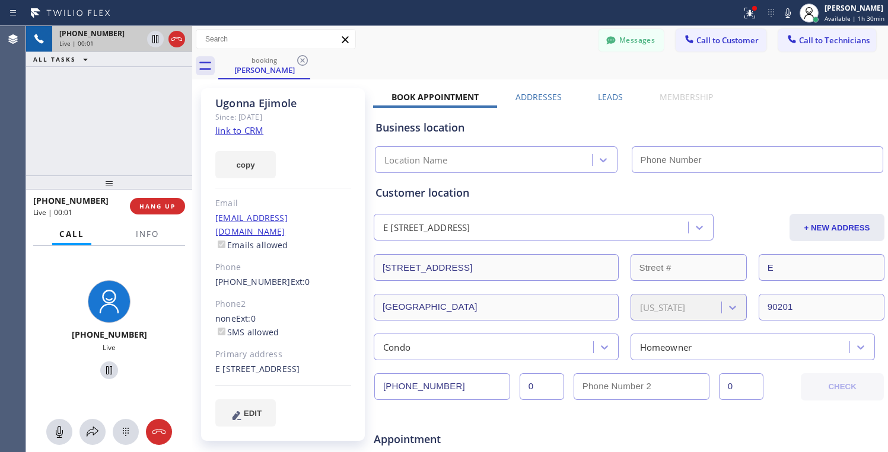
type input "(626) 964-3413"
click at [232, 134] on link "link to CRM" at bounding box center [239, 131] width 48 height 12
click at [106, 369] on icon at bounding box center [109, 370] width 6 height 8
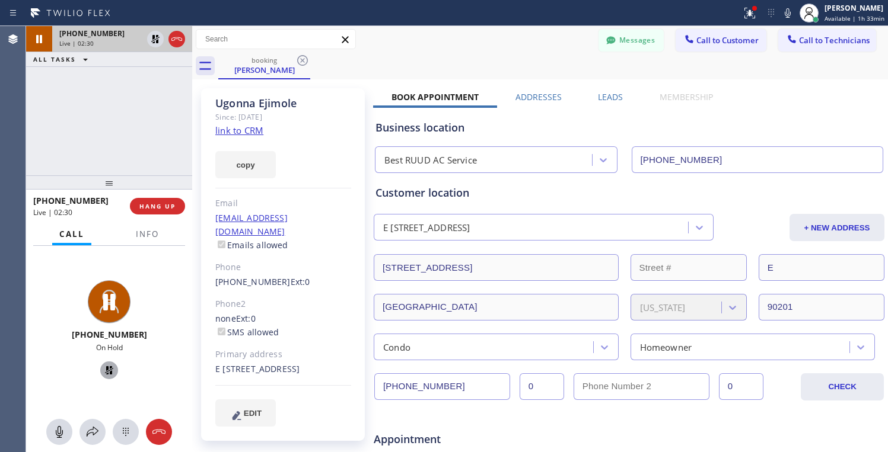
click at [105, 368] on icon at bounding box center [109, 370] width 8 height 8
click at [107, 371] on icon at bounding box center [109, 370] width 14 height 14
click at [105, 369] on icon at bounding box center [109, 370] width 8 height 8
click at [105, 366] on icon at bounding box center [109, 370] width 14 height 14
click at [92, 431] on icon at bounding box center [92, 432] width 14 height 14
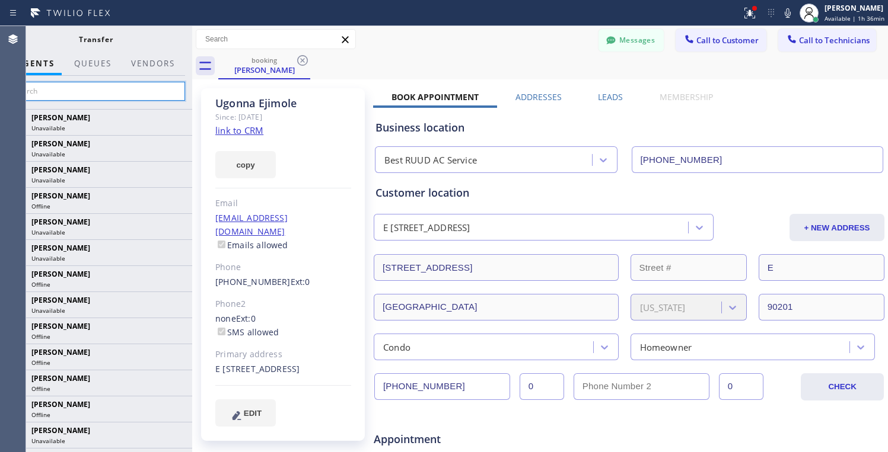
click at [55, 90] on input "text" at bounding box center [96, 91] width 178 height 19
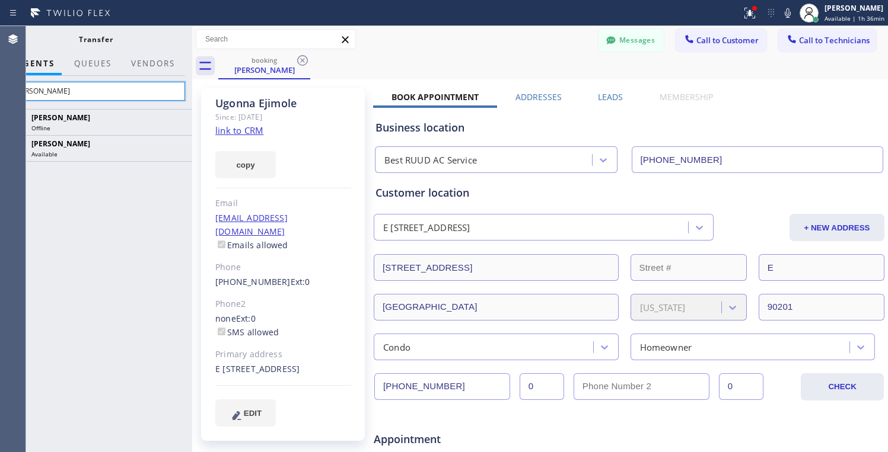
type input "Jean"
click at [0, 0] on icon at bounding box center [0, 0] width 0 height 0
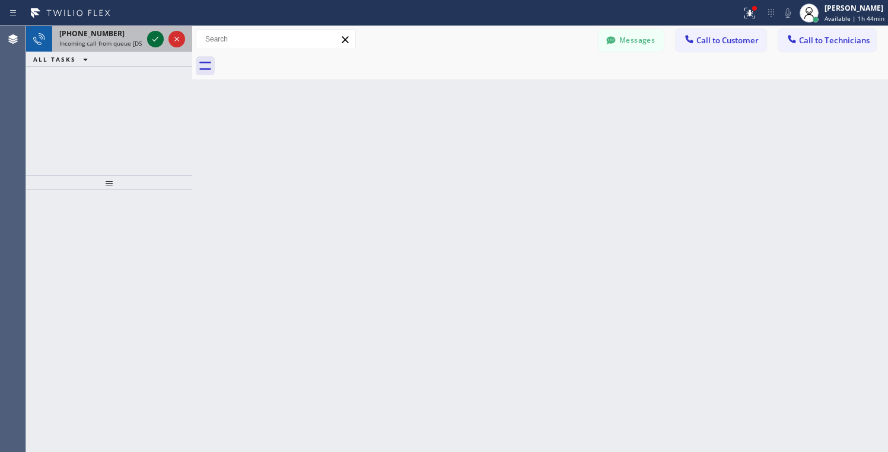
click at [155, 42] on icon at bounding box center [155, 39] width 14 height 14
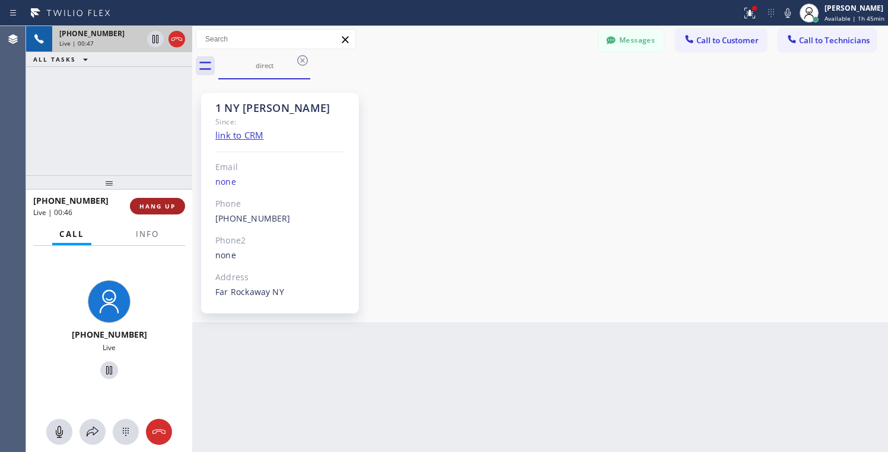
click at [165, 205] on span "HANG UP" at bounding box center [157, 206] width 36 height 8
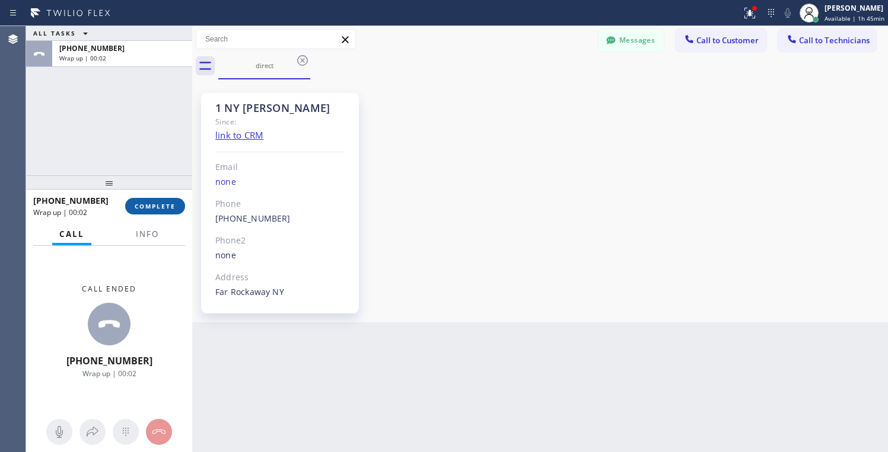
click at [162, 207] on span "COMPLETE" at bounding box center [155, 206] width 41 height 8
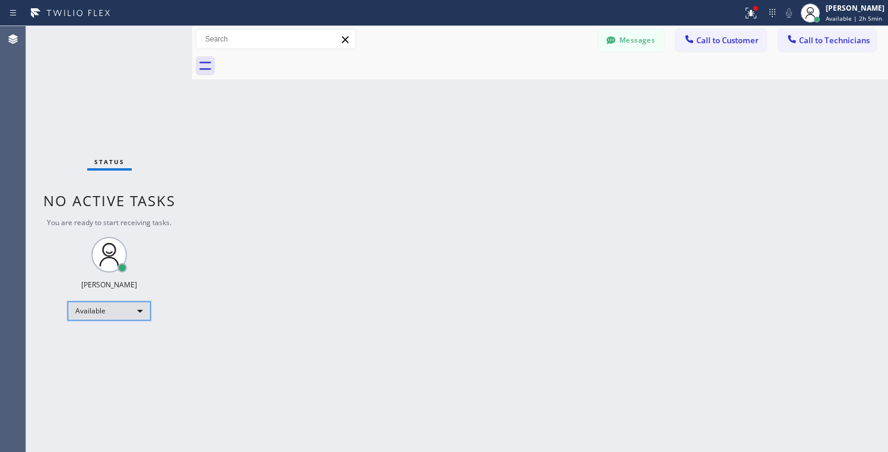
click at [107, 313] on div "Available" at bounding box center [109, 311] width 83 height 19
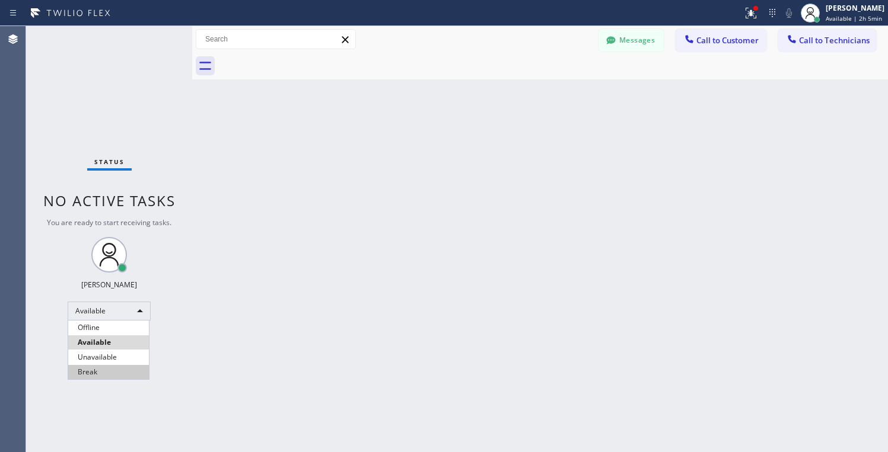
click at [91, 371] on li "Break" at bounding box center [108, 372] width 81 height 14
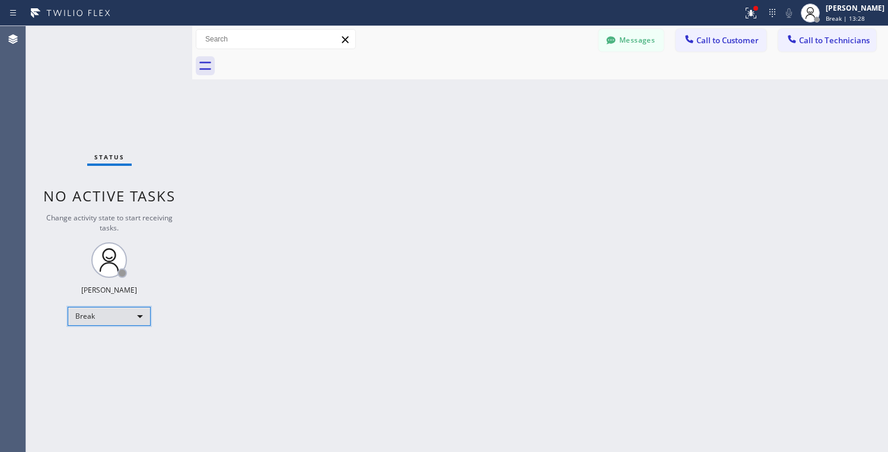
click at [122, 315] on div "Break" at bounding box center [109, 316] width 83 height 19
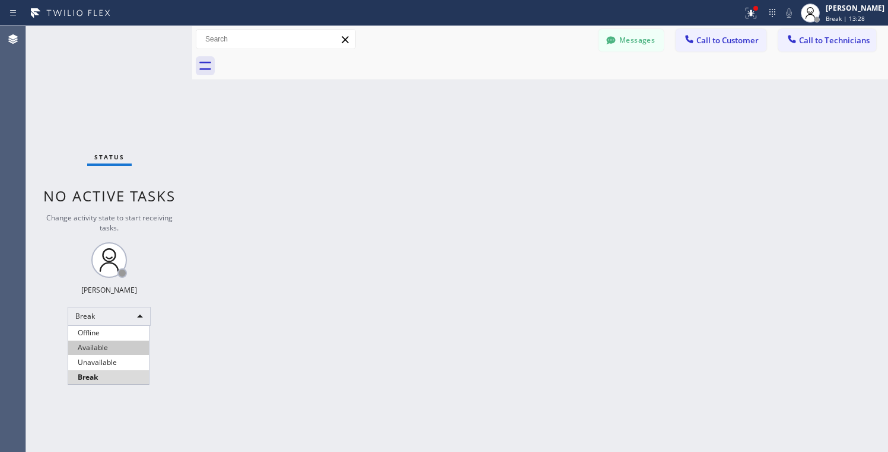
click at [106, 354] on li "Available" at bounding box center [108, 348] width 81 height 14
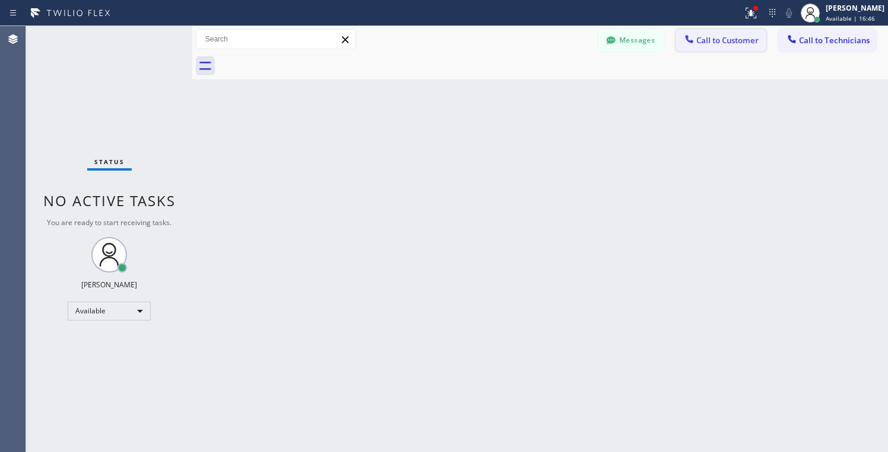
click at [721, 46] on button "Call to Customer" at bounding box center [720, 40] width 91 height 23
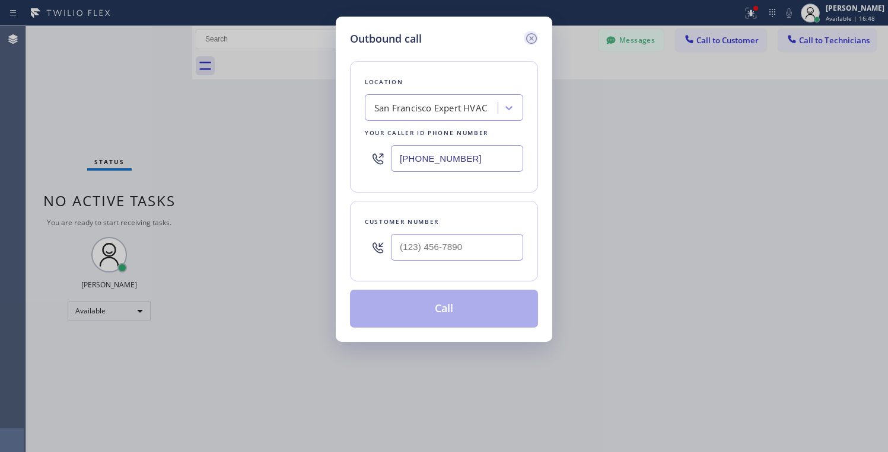
click at [531, 34] on icon at bounding box center [531, 38] width 14 height 14
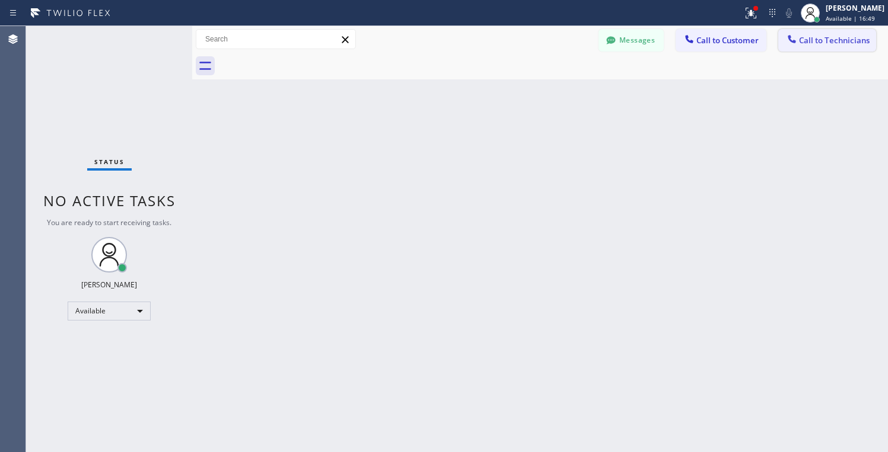
click at [808, 47] on button "Call to Technicians" at bounding box center [827, 40] width 98 height 23
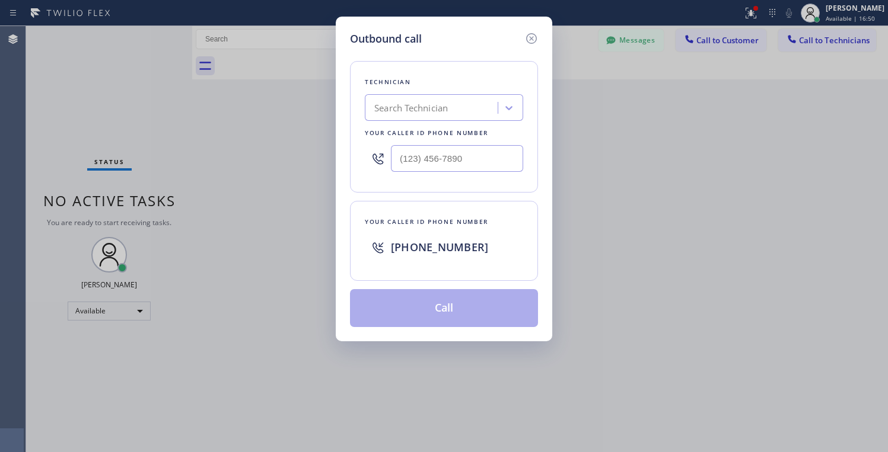
click at [391, 100] on div "Search Technician" at bounding box center [432, 108] width 129 height 21
click at [392, 109] on input "Antoio" at bounding box center [387, 108] width 27 height 10
type input "Antonio"
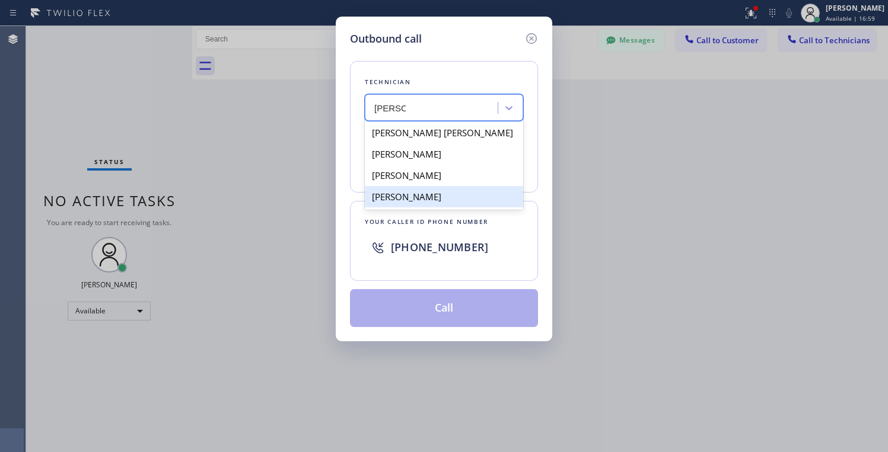
click at [426, 197] on div "Antonio Liriano" at bounding box center [444, 196] width 158 height 21
type input "(609) 358-3674"
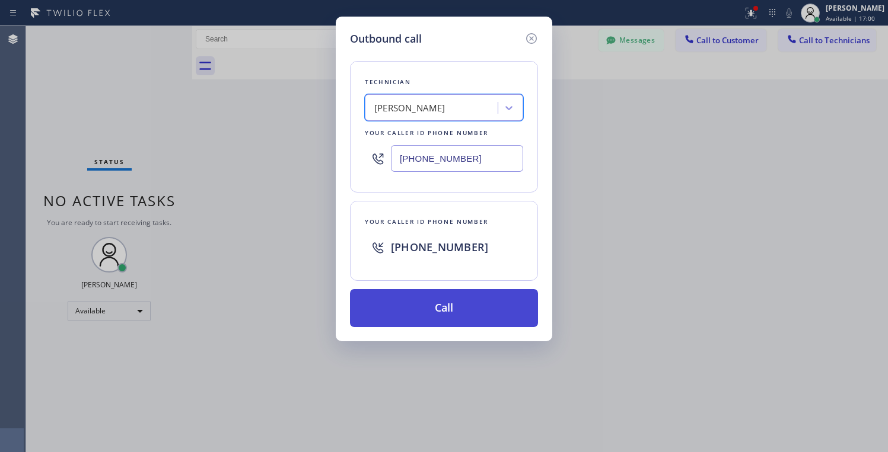
click at [453, 313] on button "Call" at bounding box center [444, 308] width 188 height 38
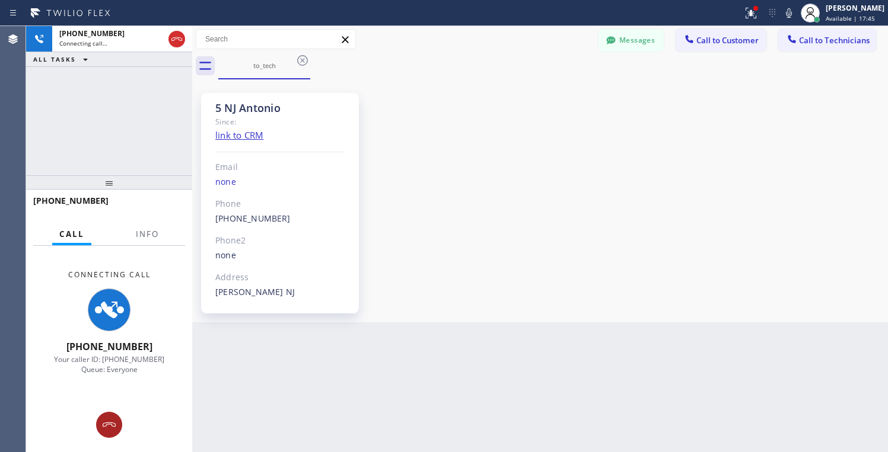
click at [107, 425] on icon at bounding box center [109, 425] width 13 height 5
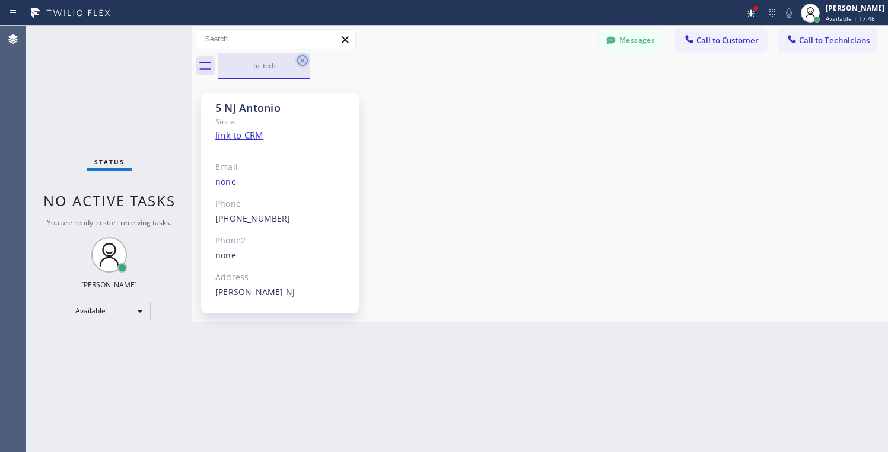
click at [302, 58] on icon at bounding box center [302, 60] width 14 height 14
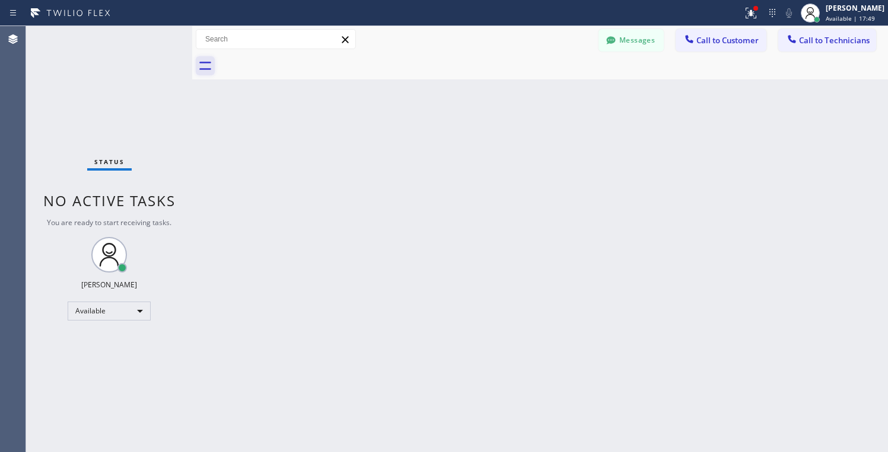
click at [211, 71] on icon at bounding box center [205, 65] width 19 height 19
click at [652, 38] on button "Messages" at bounding box center [630, 40] width 65 height 23
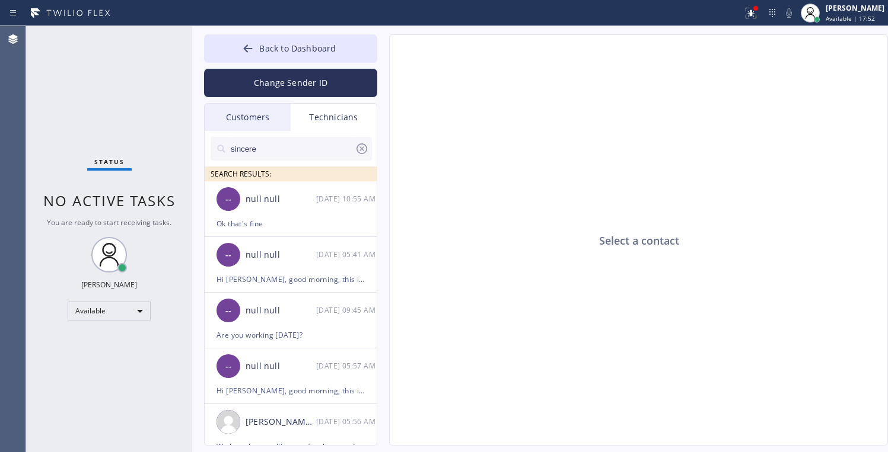
click at [321, 120] on div "Technicians" at bounding box center [334, 117] width 86 height 27
click at [273, 141] on input "sincere" at bounding box center [291, 149] width 125 height 24
drag, startPoint x: 275, startPoint y: 151, endPoint x: 217, endPoint y: 150, distance: 57.5
click at [216, 152] on div "sincere" at bounding box center [290, 149] width 161 height 24
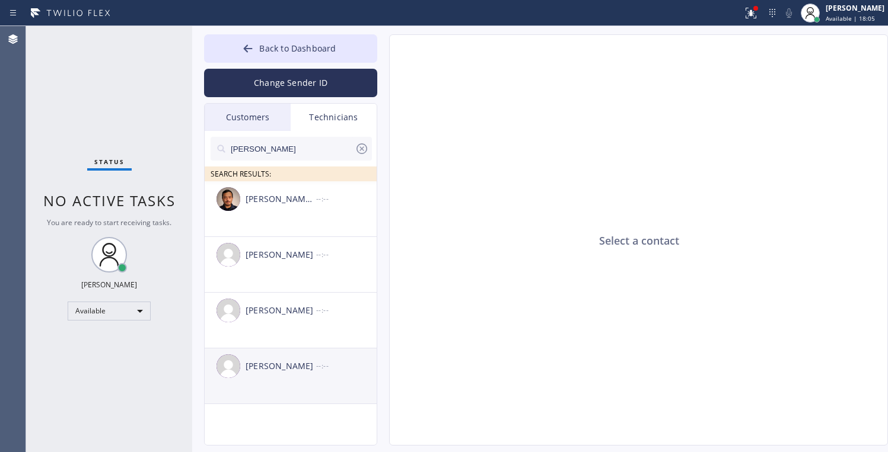
type input "Antonio"
click at [261, 369] on div "Antonio Liriano" at bounding box center [280, 367] width 71 height 14
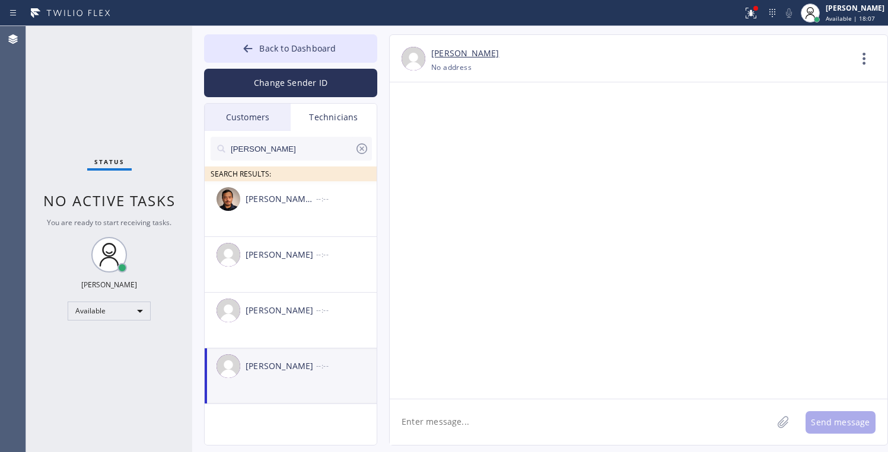
click at [481, 425] on textarea at bounding box center [581, 423] width 382 height 46
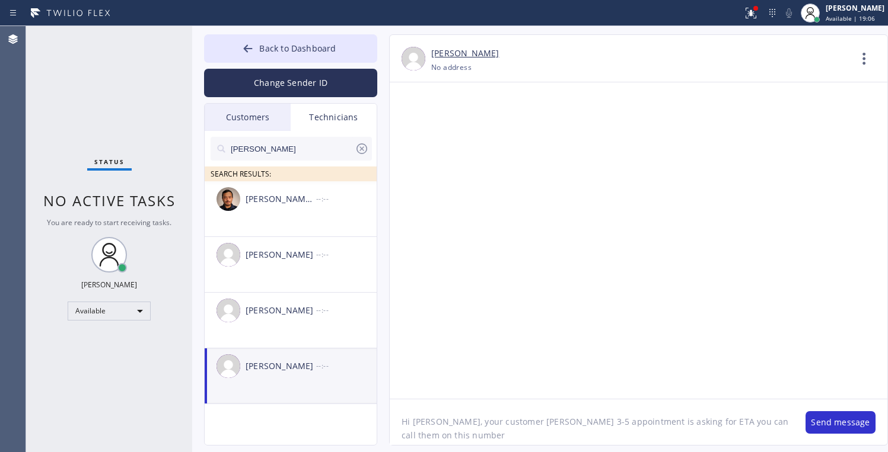
click at [486, 439] on textarea "Hi Antonio, your customer David Singh 3-5 appointment is asking for ETA you can…" at bounding box center [592, 423] width 404 height 46
paste textarea "4133365919"
type textarea "Hi Antonio, your customer David Singh 3-5 appointment is asking for ETA you can…"
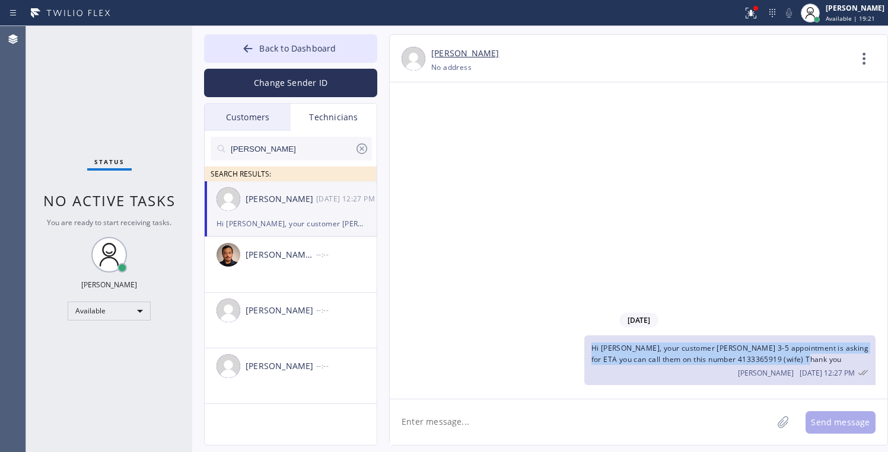
drag, startPoint x: 587, startPoint y: 346, endPoint x: 878, endPoint y: 361, distance: 291.5
click at [878, 361] on div "09/09/2025 Hi Antonio, your customer David Singh 3-5 appointment is asking for …" at bounding box center [638, 348] width 497 height 80
copy span "Hi Antonio, your customer David Singh 3-5 appointment is asking for ETA you can…"
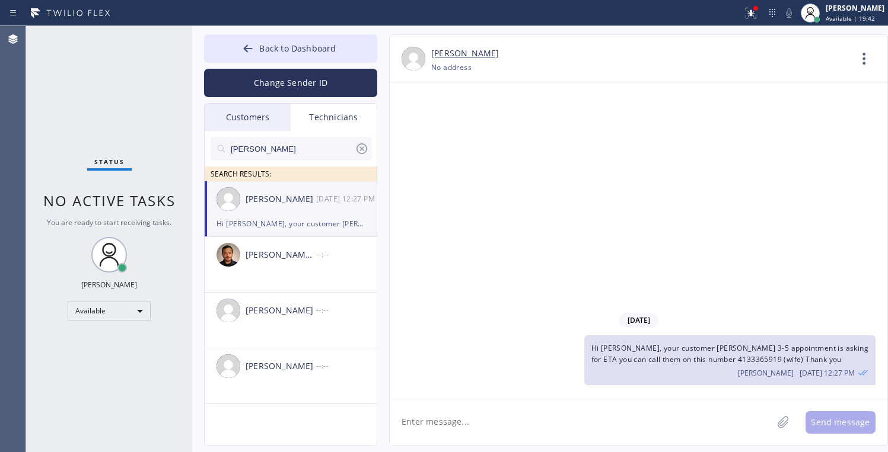
click at [624, 430] on textarea at bounding box center [581, 423] width 382 height 46
click at [360, 150] on icon at bounding box center [361, 148] width 11 height 11
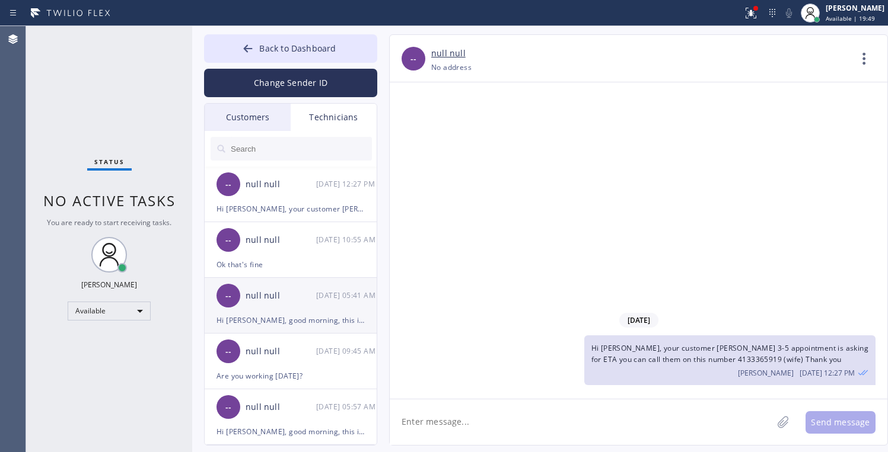
click at [275, 321] on div "Hi Juan, good morning, this is Kate, pls confirm that you will work today, I ad…" at bounding box center [290, 321] width 148 height 14
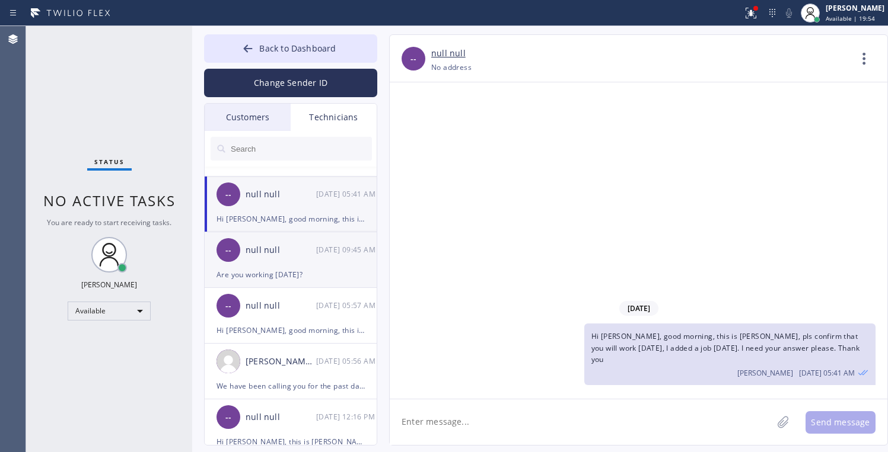
scroll to position [119, 0]
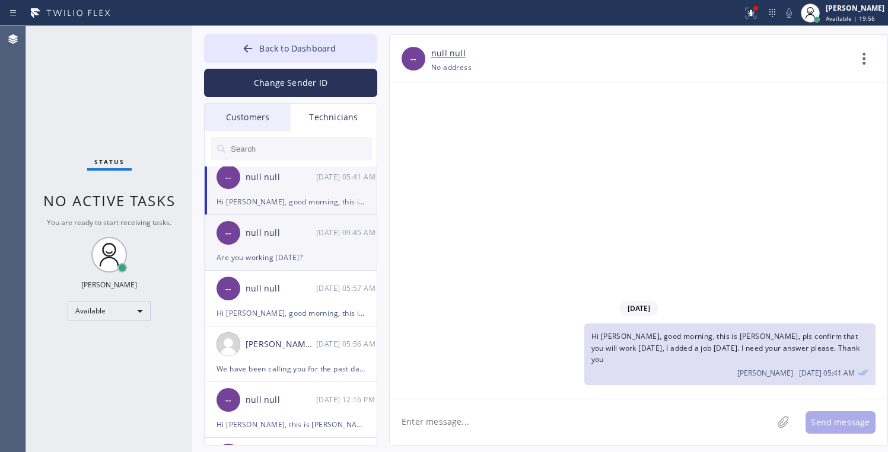
click at [283, 252] on div "Are you working today?" at bounding box center [290, 258] width 148 height 14
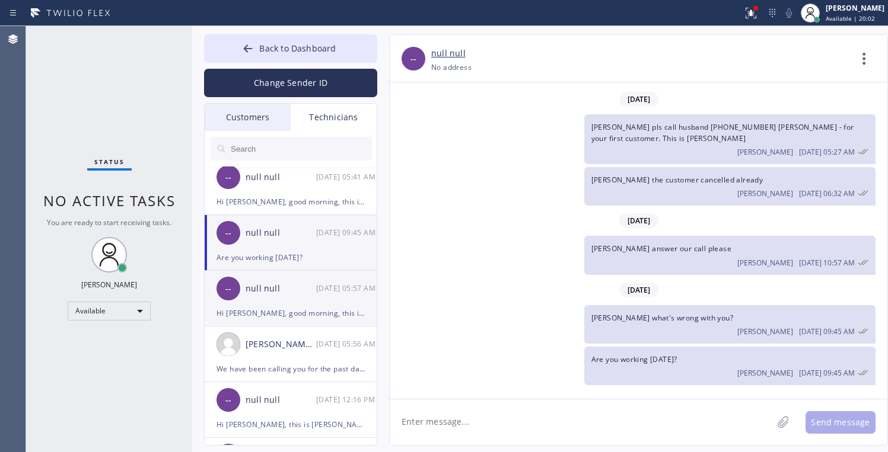
click at [270, 320] on div "Hi Paul, good morning, this is Kate from Home Alliance Dispatcher, just checkin…" at bounding box center [290, 314] width 148 height 14
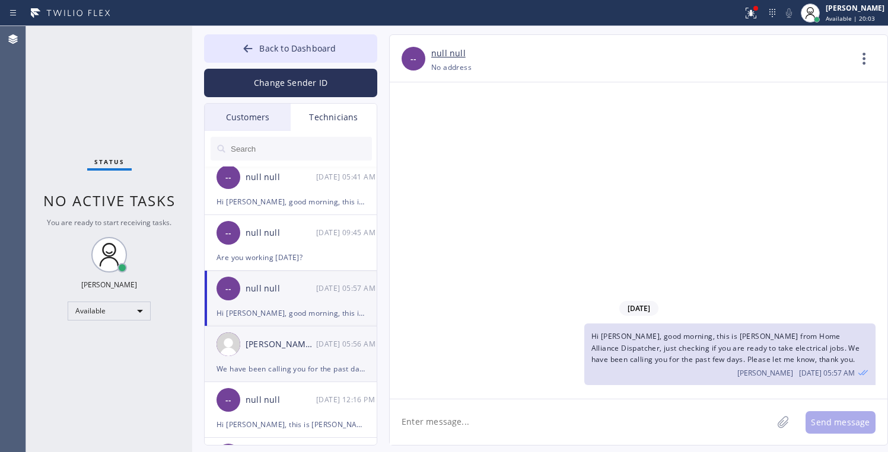
click at [285, 374] on div "We have been calling you for the past days." at bounding box center [290, 369] width 148 height 14
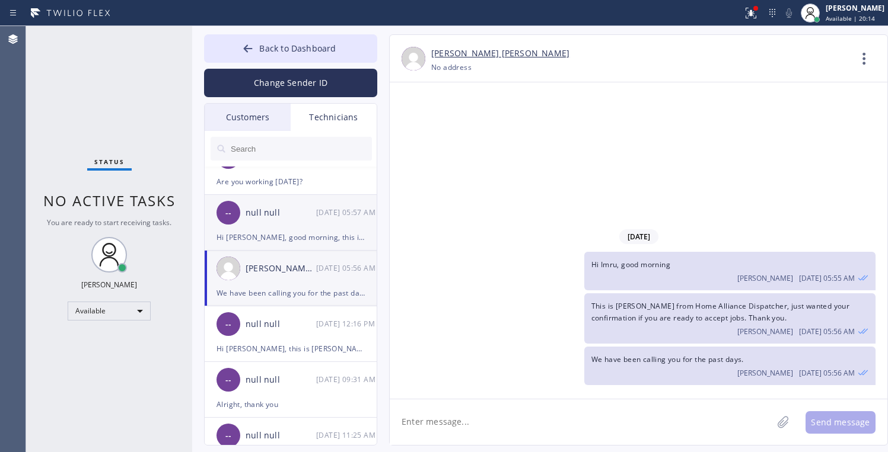
scroll to position [237, 0]
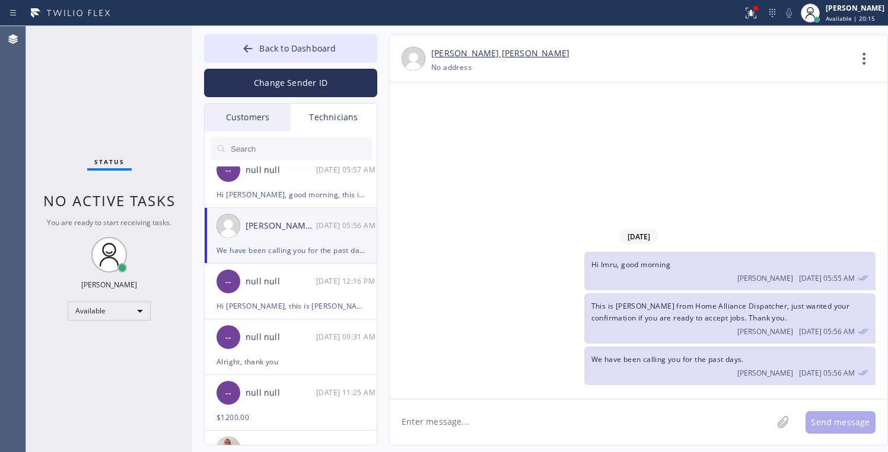
click at [256, 125] on div "Customers" at bounding box center [248, 117] width 86 height 27
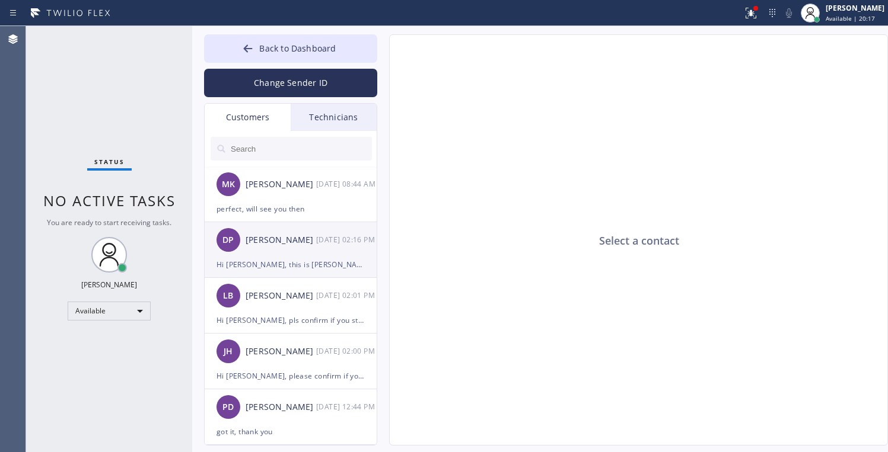
click at [265, 270] on div "Hi Denis, this is Kate from Mac Fhionnghaile & Sons, I already sent the estimat…" at bounding box center [290, 265] width 148 height 14
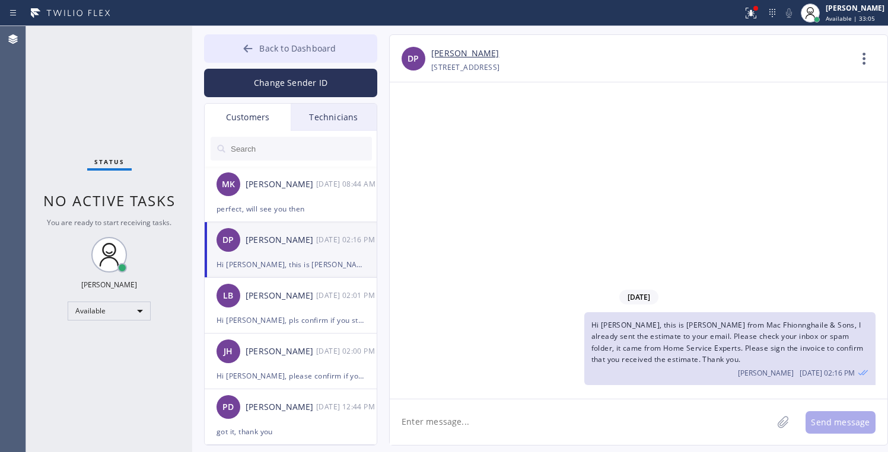
click at [253, 51] on icon at bounding box center [248, 49] width 12 height 12
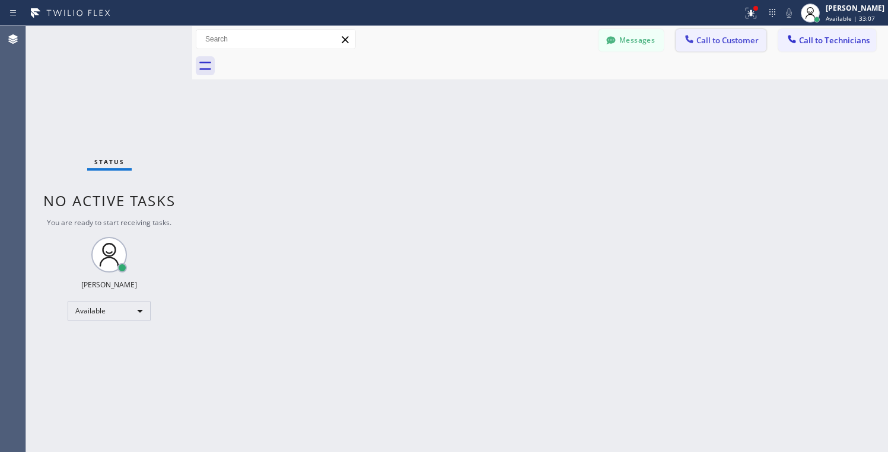
click at [694, 42] on icon at bounding box center [689, 39] width 12 height 12
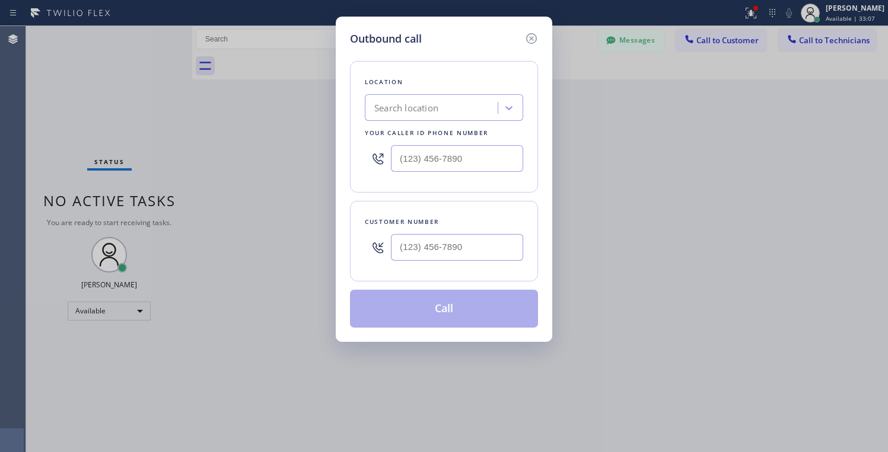
click at [425, 110] on div "Search location" at bounding box center [406, 108] width 64 height 14
click at [430, 246] on input "(___) ___-____" at bounding box center [457, 247] width 132 height 27
paste input "678) 933-9463"
type input "(678) 933-9463"
click at [417, 116] on div "Search location" at bounding box center [432, 108] width 129 height 21
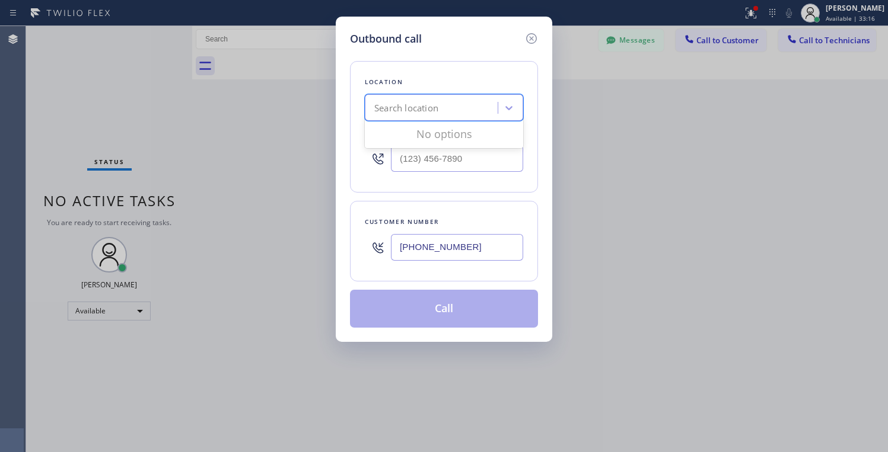
paste input "Lake Worth HVAC Service Simon Rakes"
type input "Lake Worth HVAC Service Simon Rakes"
click at [426, 114] on div "Search location" at bounding box center [406, 108] width 64 height 14
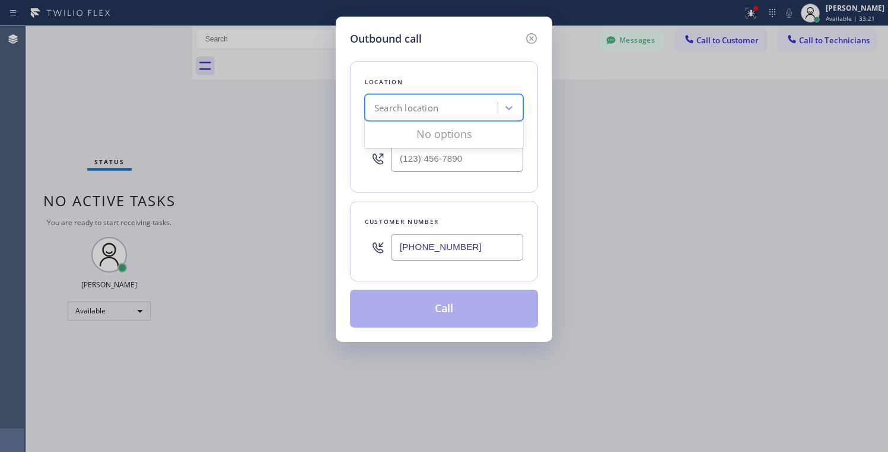
paste input "Lake Worth HVAC Service Simon Rakes"
type input "Lake Worth HVAC Servic"
click at [455, 141] on div "Lake Worth HVAC Service" at bounding box center [444, 132] width 158 height 21
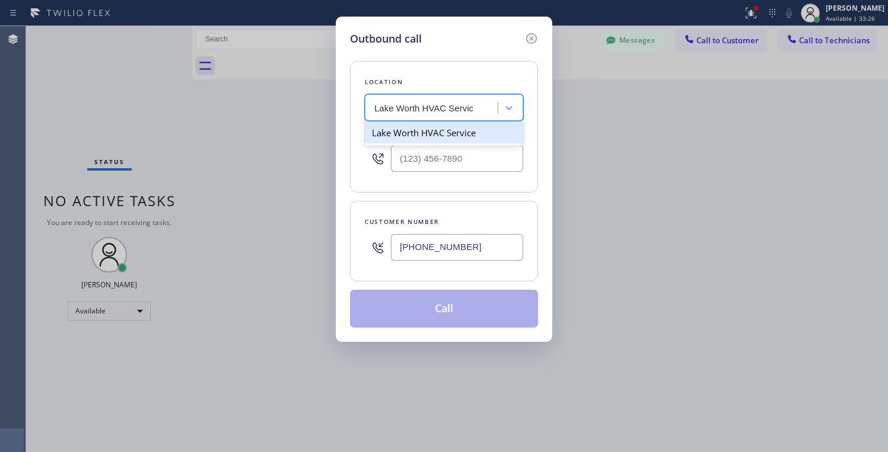
type input "(561) 303-2327"
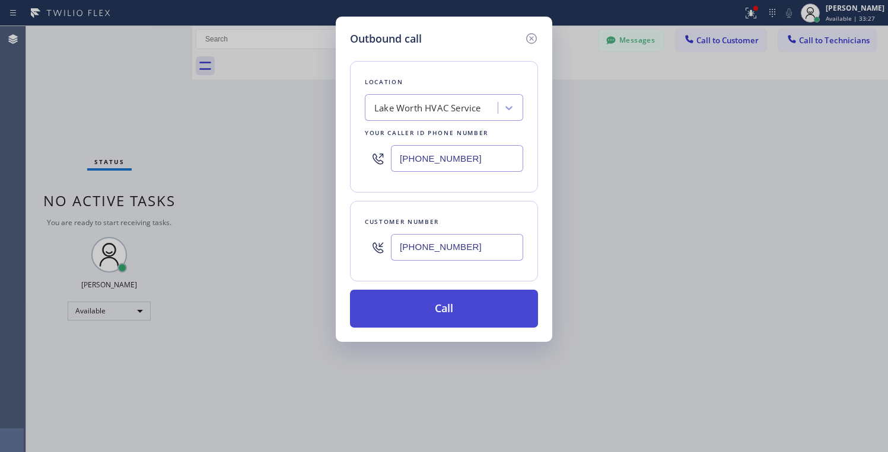
drag, startPoint x: 438, startPoint y: 317, endPoint x: 473, endPoint y: 312, distance: 35.3
click at [438, 317] on button "Call" at bounding box center [444, 309] width 188 height 38
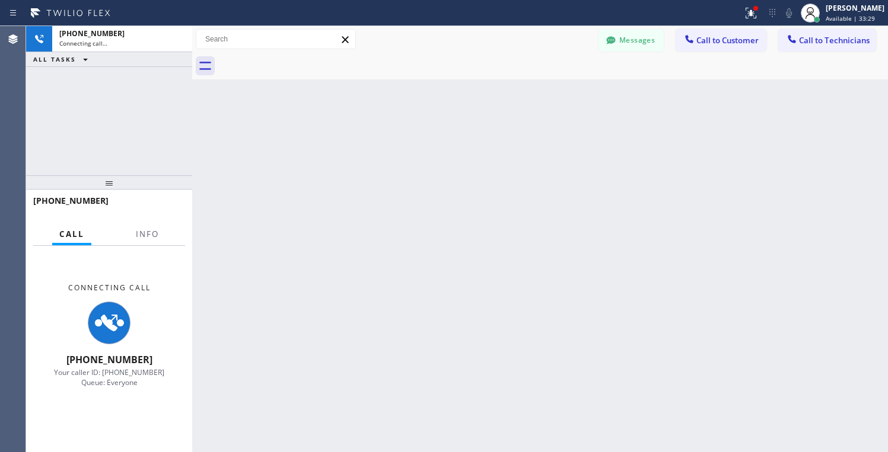
click at [445, 305] on div "Back to Dashboard Change Sender ID Customers Technicians MK Michael Kelly 09/09…" at bounding box center [539, 239] width 695 height 426
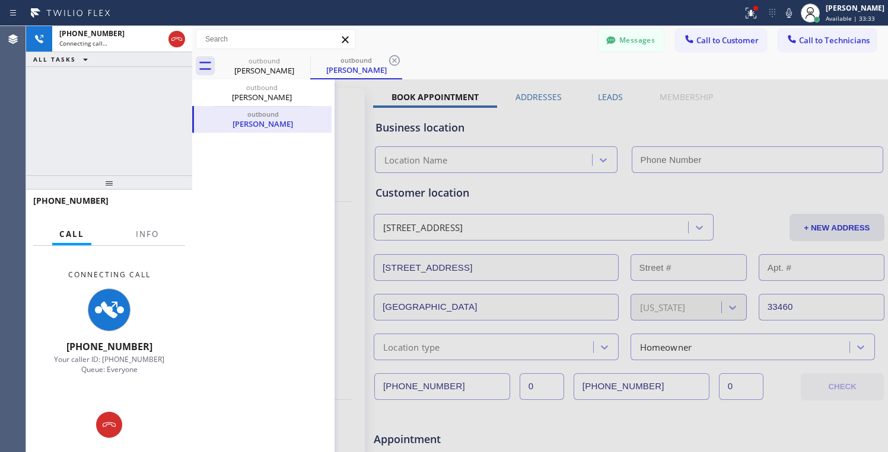
type input "(561) 303-2327"
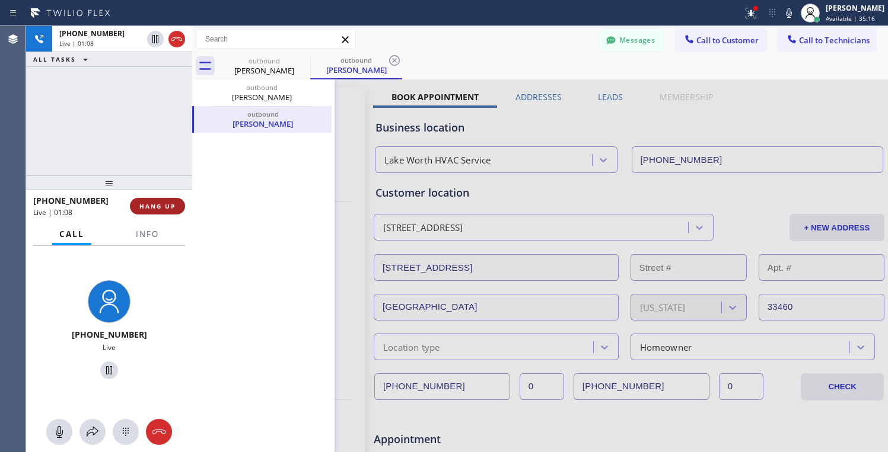
click at [174, 209] on span "HANG UP" at bounding box center [157, 206] width 36 height 8
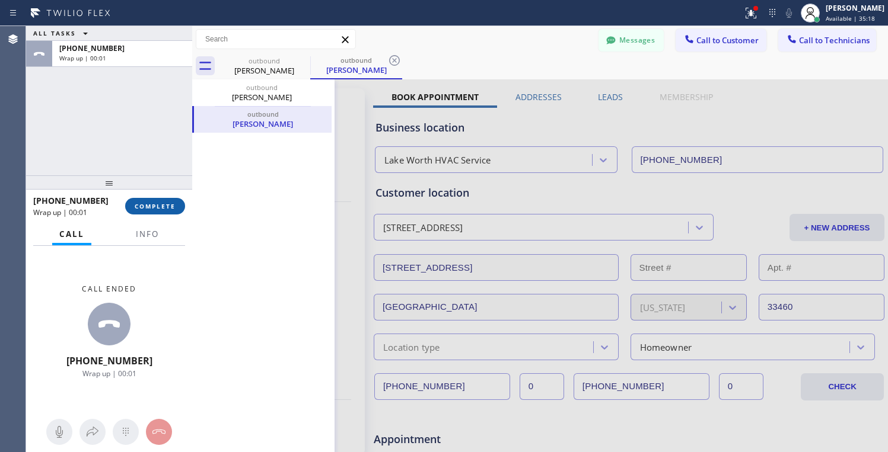
click at [155, 207] on span "COMPLETE" at bounding box center [155, 206] width 41 height 8
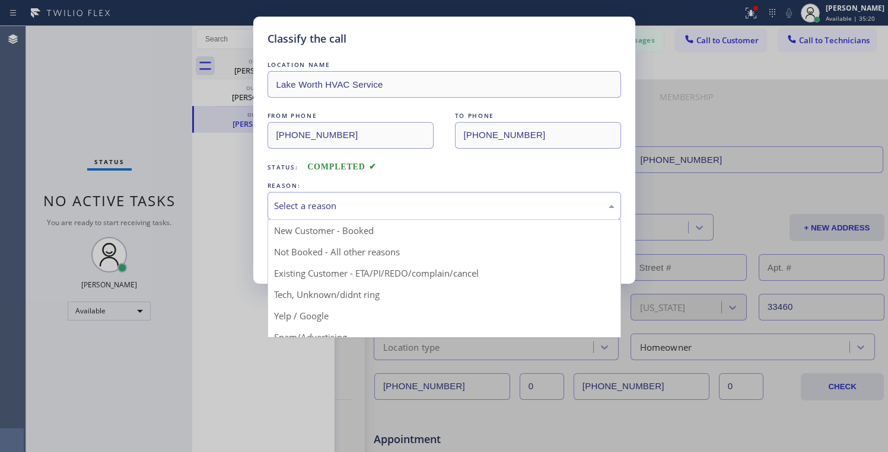
click at [307, 203] on div "Select a reason" at bounding box center [444, 206] width 340 height 14
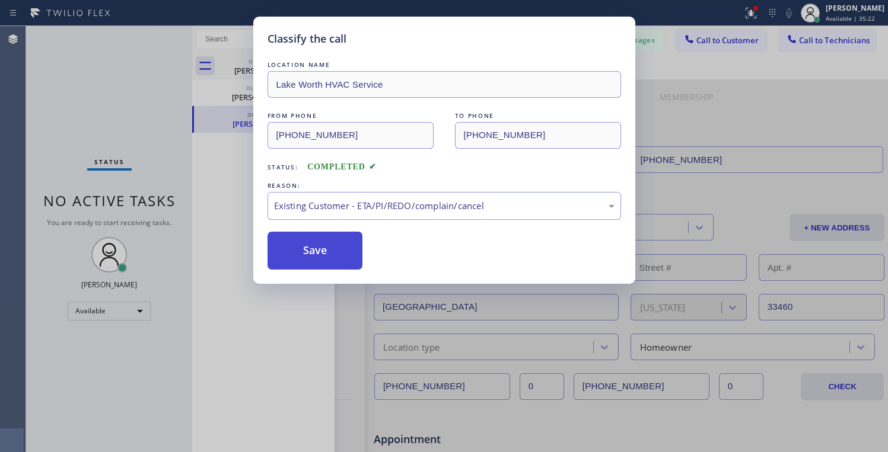
drag, startPoint x: 285, startPoint y: 247, endPoint x: 316, endPoint y: 260, distance: 34.0
click at [285, 247] on button "Save" at bounding box center [314, 251] width 95 height 38
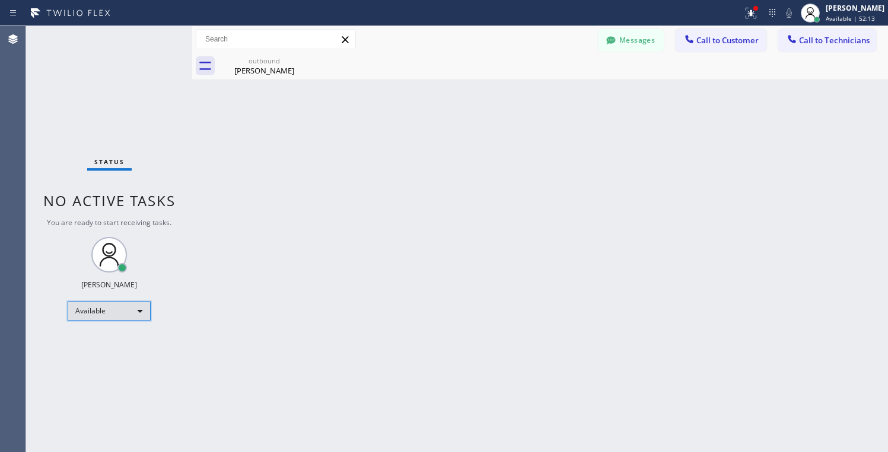
click at [92, 311] on div "Available" at bounding box center [109, 311] width 83 height 19
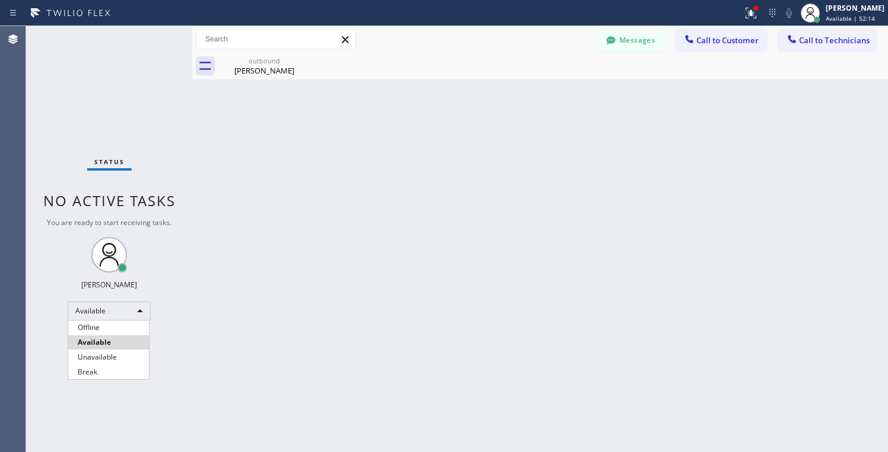
drag, startPoint x: 105, startPoint y: 356, endPoint x: 76, endPoint y: 358, distance: 29.1
click at [103, 358] on li "Unavailable" at bounding box center [108, 357] width 81 height 14
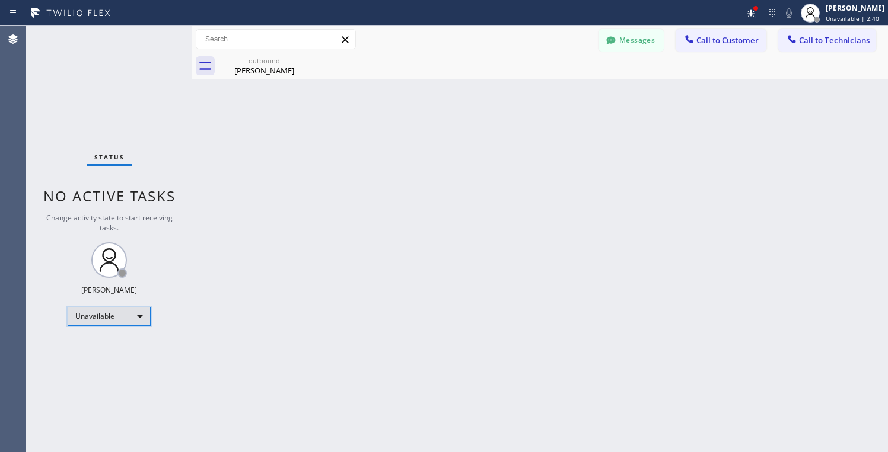
click at [110, 320] on div "Unavailable" at bounding box center [109, 316] width 83 height 19
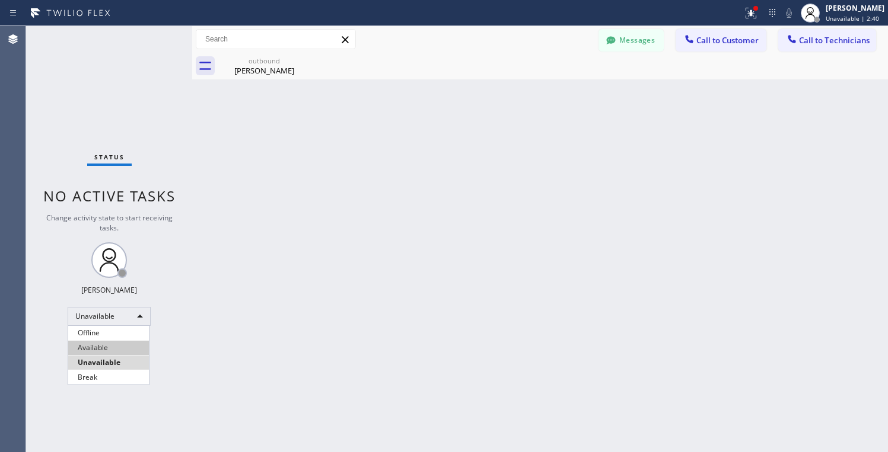
click at [89, 344] on li "Available" at bounding box center [108, 348] width 81 height 14
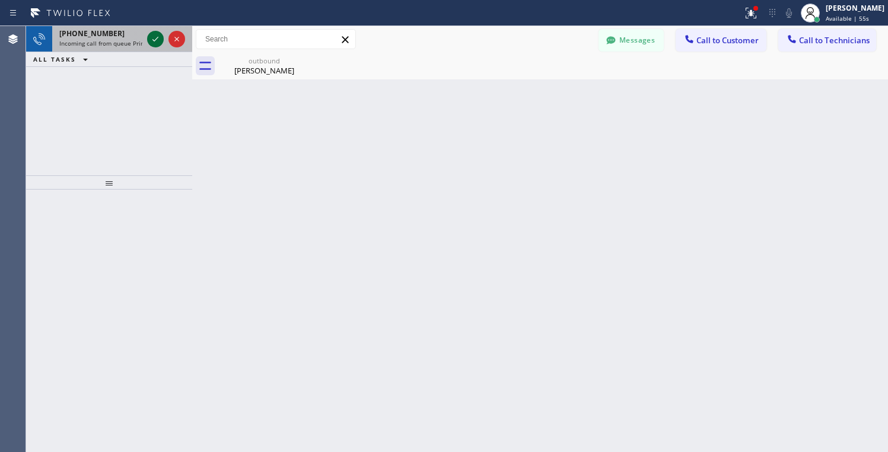
click at [157, 40] on icon at bounding box center [155, 39] width 14 height 14
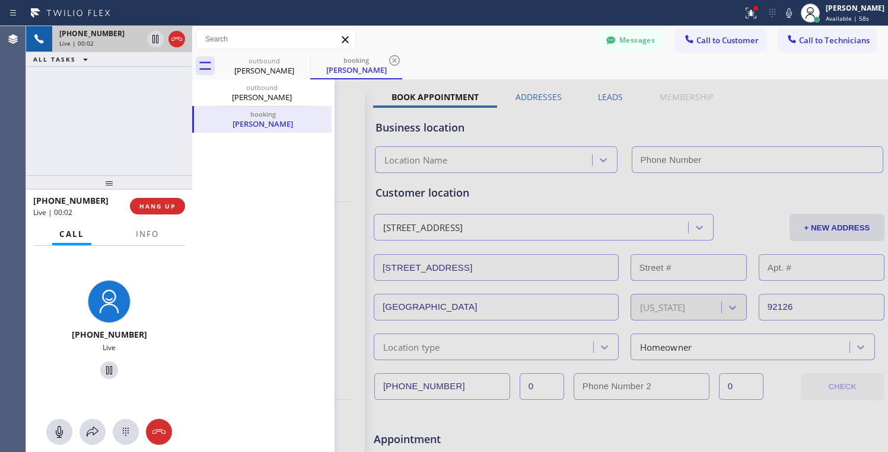
type input "(619) 762-3215"
click at [342, 69] on div "Jessie DelMundo" at bounding box center [356, 70] width 90 height 11
click at [276, 127] on div "Jessie DelMundo" at bounding box center [262, 124] width 135 height 11
click at [299, 62] on icon at bounding box center [302, 60] width 14 height 14
click at [299, 60] on icon at bounding box center [302, 60] width 14 height 14
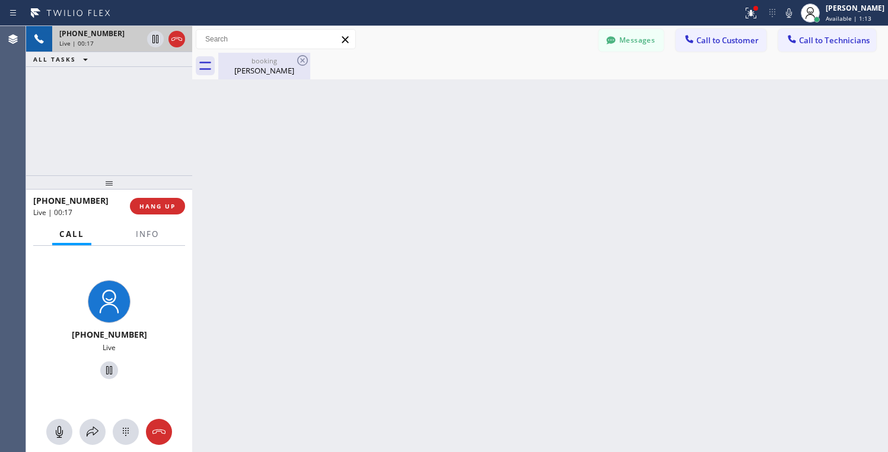
click at [254, 66] on div "Jessie DelMundo" at bounding box center [264, 70] width 90 height 11
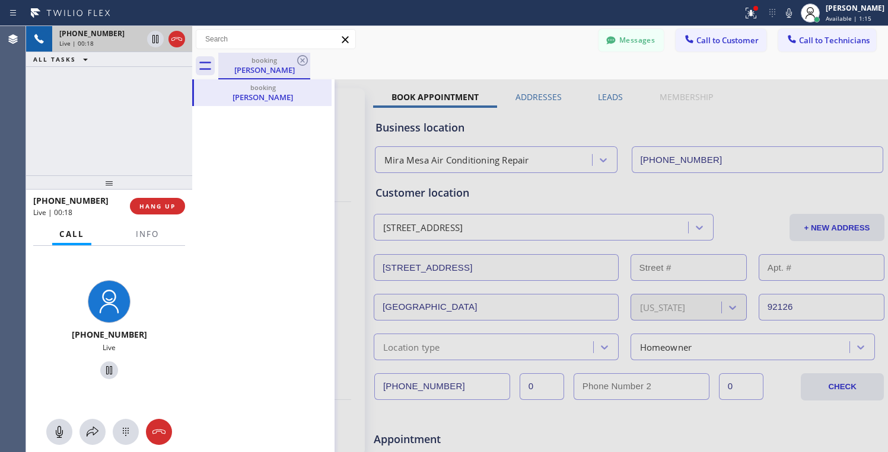
click at [254, 66] on div "Jessie DelMundo" at bounding box center [264, 70] width 90 height 11
click at [247, 95] on div "Jessie DelMundo" at bounding box center [262, 97] width 135 height 11
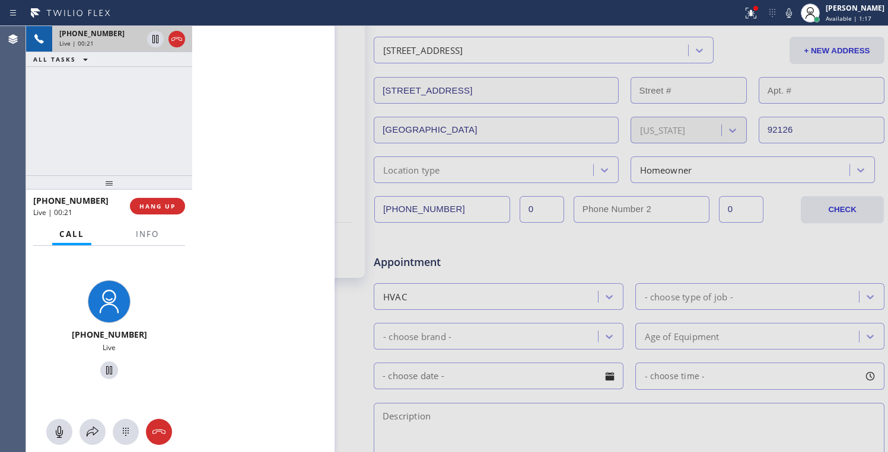
scroll to position [178, 0]
click at [343, 208] on div at bounding box center [539, 289] width 695 height 774
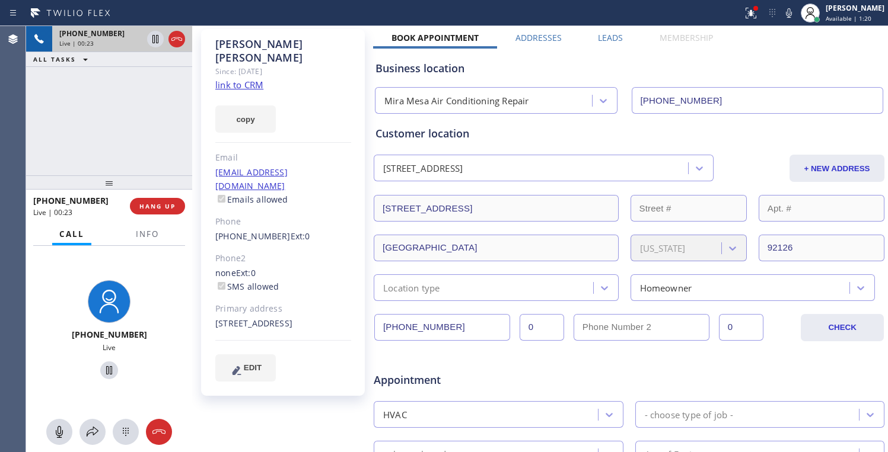
scroll to position [0, 0]
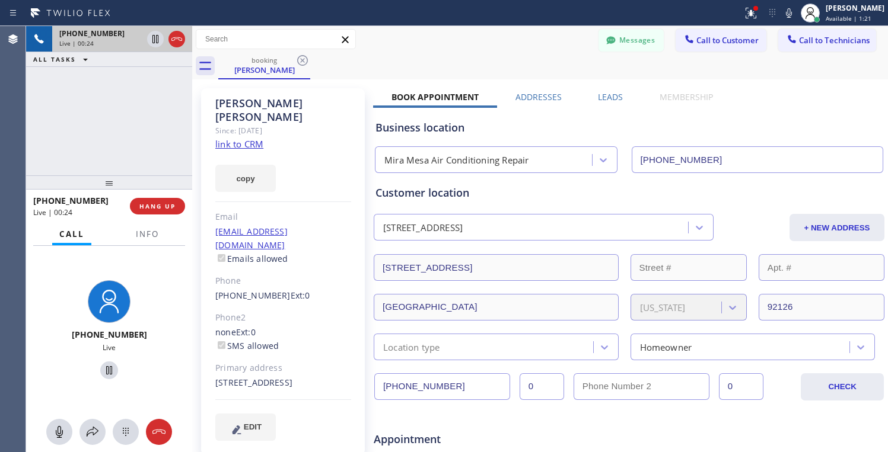
click at [237, 138] on link "link to CRM" at bounding box center [239, 144] width 48 height 12
drag, startPoint x: 109, startPoint y: 366, endPoint x: 121, endPoint y: 372, distance: 14.1
click at [108, 368] on icon at bounding box center [109, 370] width 14 height 14
click at [102, 369] on icon at bounding box center [109, 370] width 14 height 14
click at [154, 208] on span "HANG UP" at bounding box center [157, 206] width 36 height 8
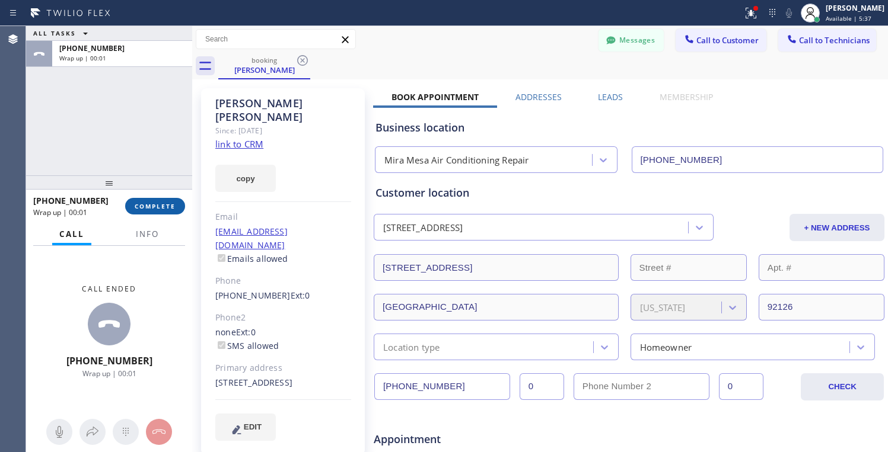
click at [154, 208] on span "COMPLETE" at bounding box center [155, 206] width 41 height 8
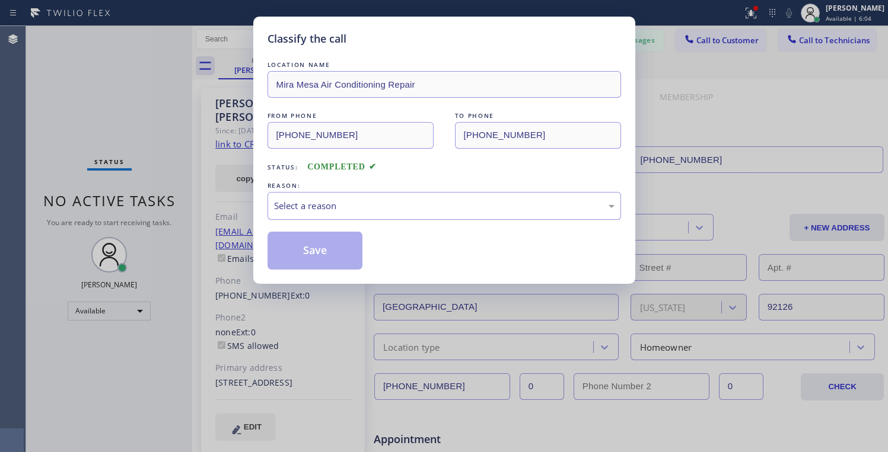
click at [468, 206] on div "Select a reason" at bounding box center [444, 206] width 340 height 14
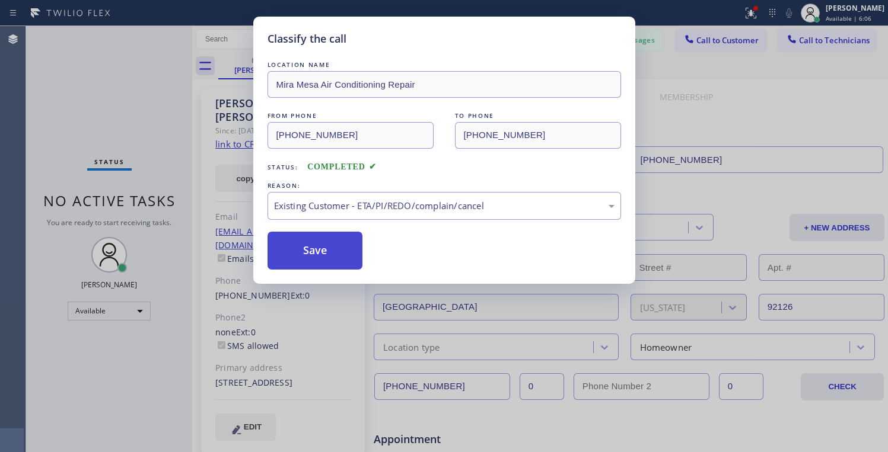
click at [329, 250] on button "Save" at bounding box center [314, 251] width 95 height 38
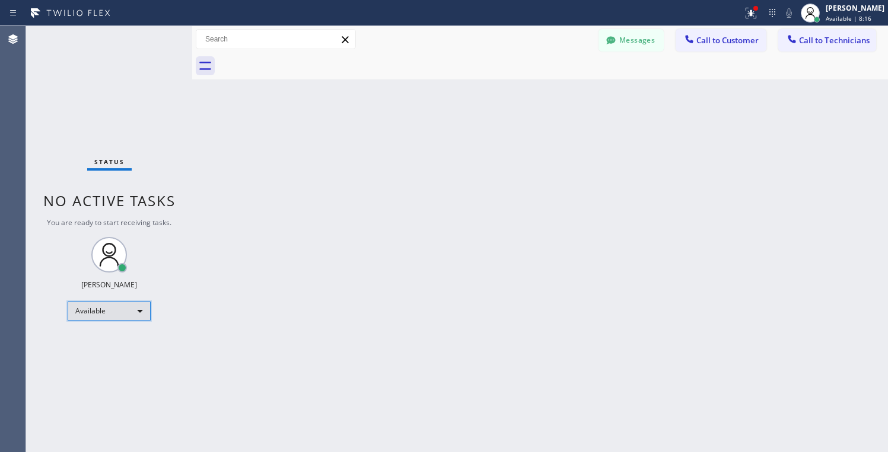
click at [143, 309] on div "Available" at bounding box center [109, 311] width 83 height 19
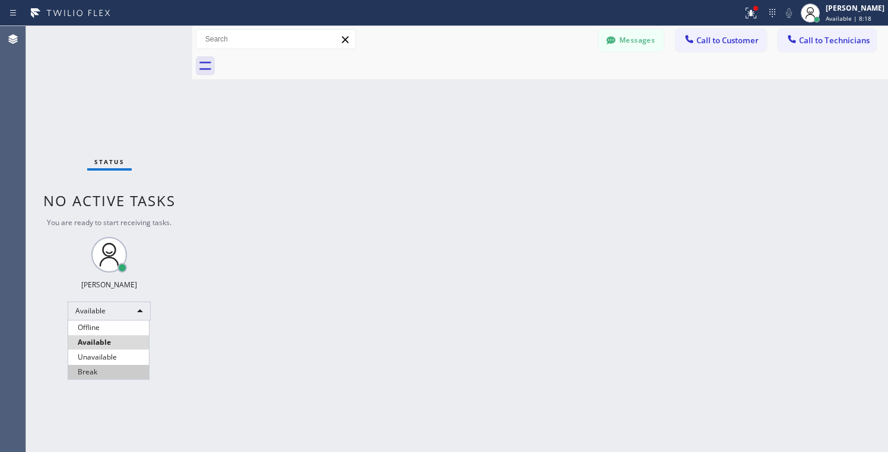
click at [107, 366] on li "Break" at bounding box center [108, 372] width 81 height 14
